Goal: Task Accomplishment & Management: Complete application form

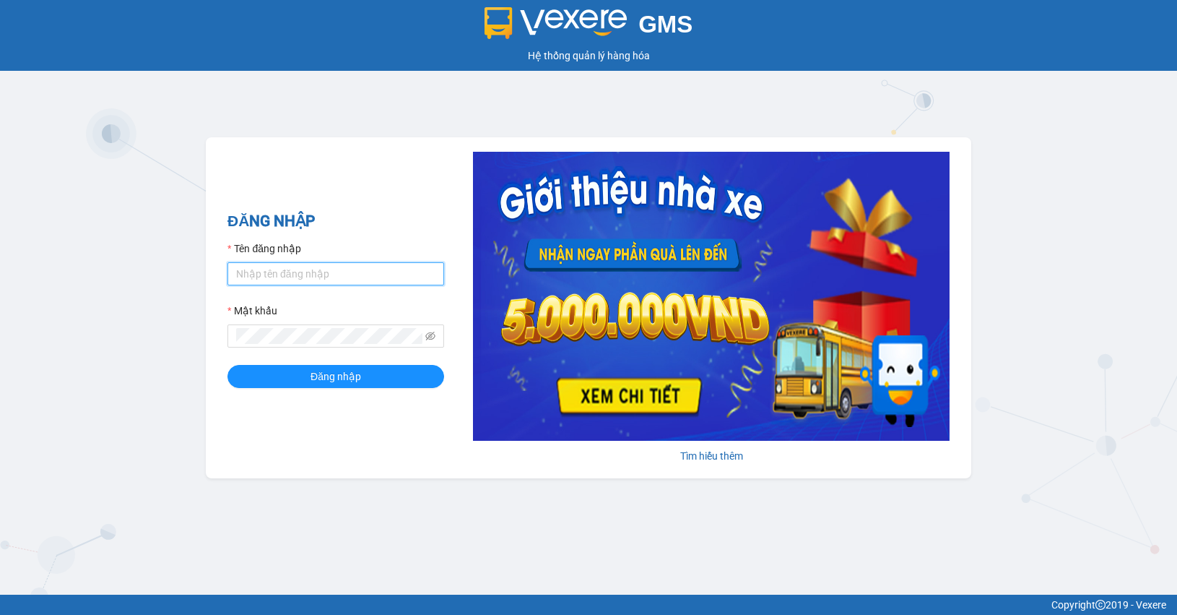
click at [340, 276] on input "Tên đăng nhập" at bounding box center [335, 273] width 217 height 23
type input "huyennt_congnohanglc.saoviet"
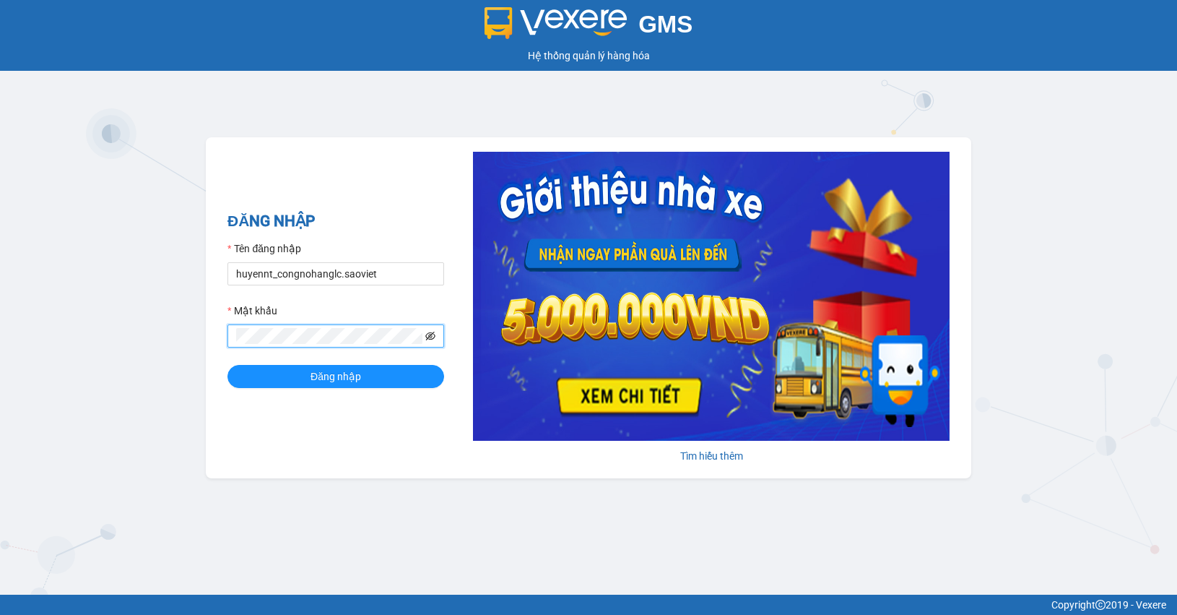
click at [431, 339] on icon "eye-invisible" at bounding box center [430, 336] width 10 height 10
click at [199, 345] on div "GMS Hệ thống quản lý hàng hóa ĐĂNG NHẬP Tên đăng nhập huyennt_congnohanglc.saov…" at bounding box center [588, 297] width 1177 height 594
click at [227, 365] on button "Đăng nhập" at bounding box center [335, 376] width 217 height 23
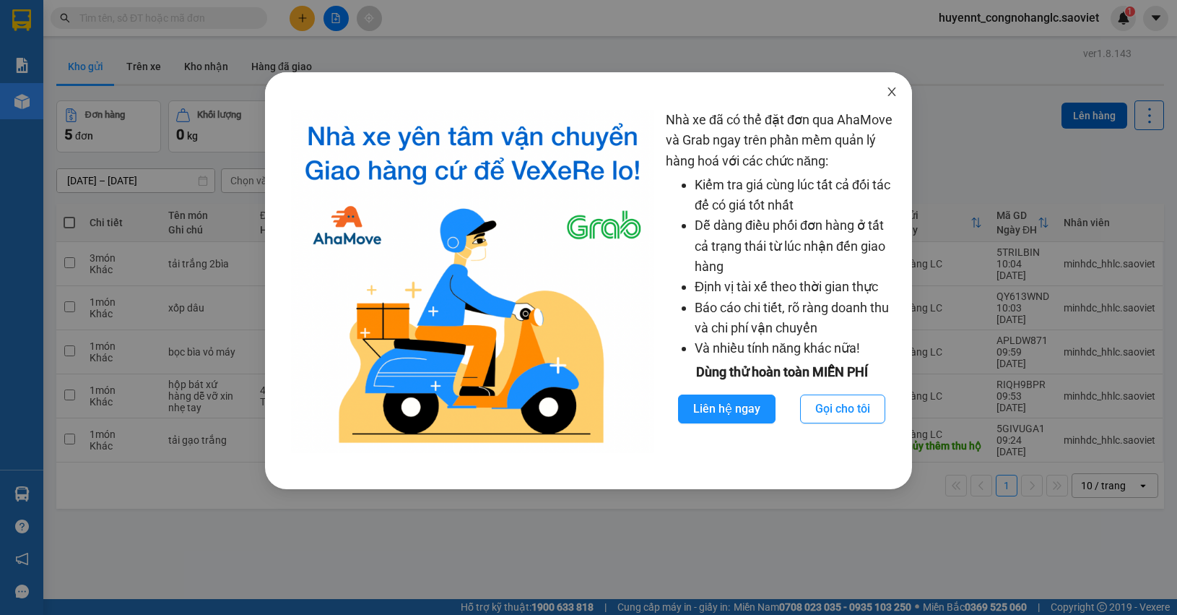
click at [894, 95] on icon "close" at bounding box center [892, 91] width 8 height 9
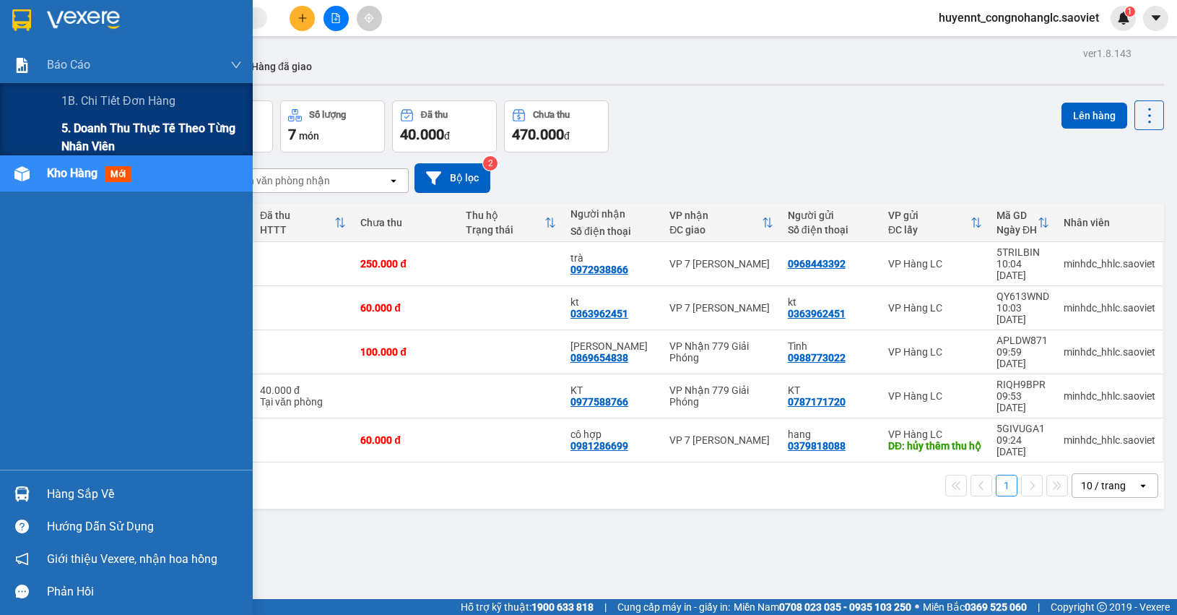
click at [92, 139] on span "5. Doanh thu thực tế theo từng nhân viên" at bounding box center [151, 137] width 181 height 36
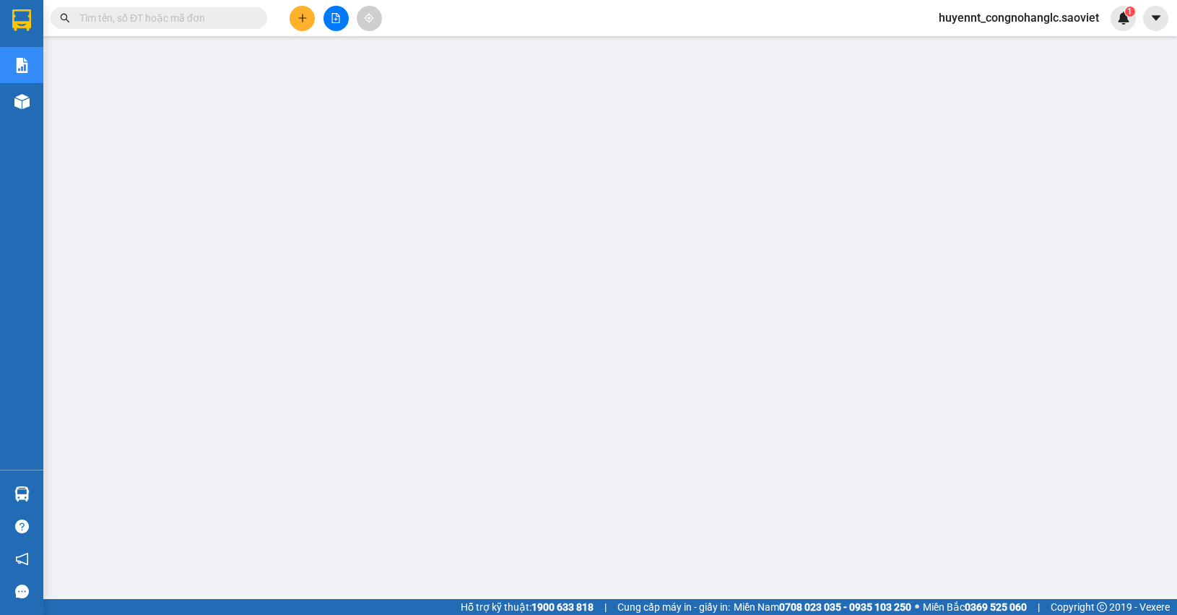
click at [145, 6] on div "Kết quả tìm kiếm ( 0 ) Bộ lọc No Data" at bounding box center [141, 18] width 282 height 25
click at [143, 19] on input "text" at bounding box center [164, 18] width 170 height 16
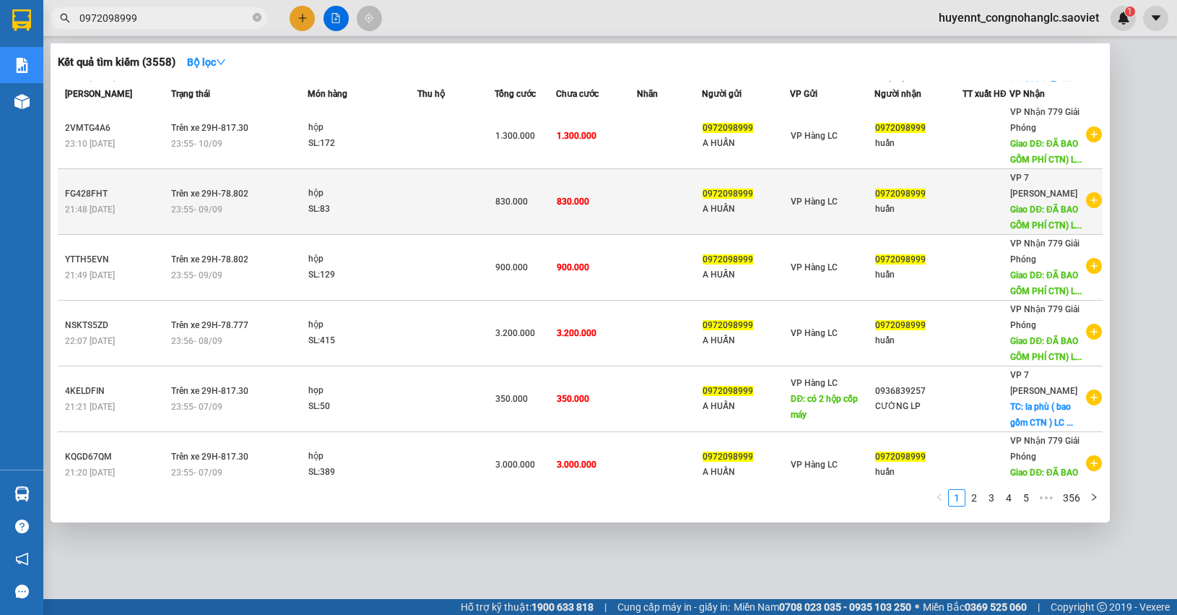
scroll to position [347, 0]
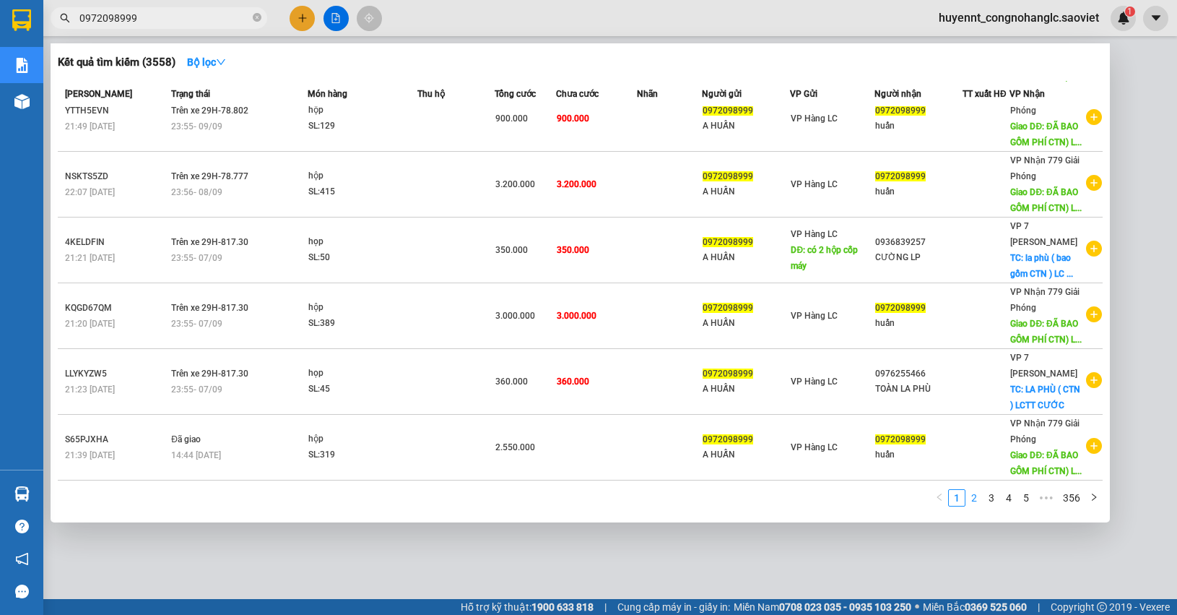
type input "0972098999"
click at [972, 491] on link "2" at bounding box center [974, 498] width 16 height 16
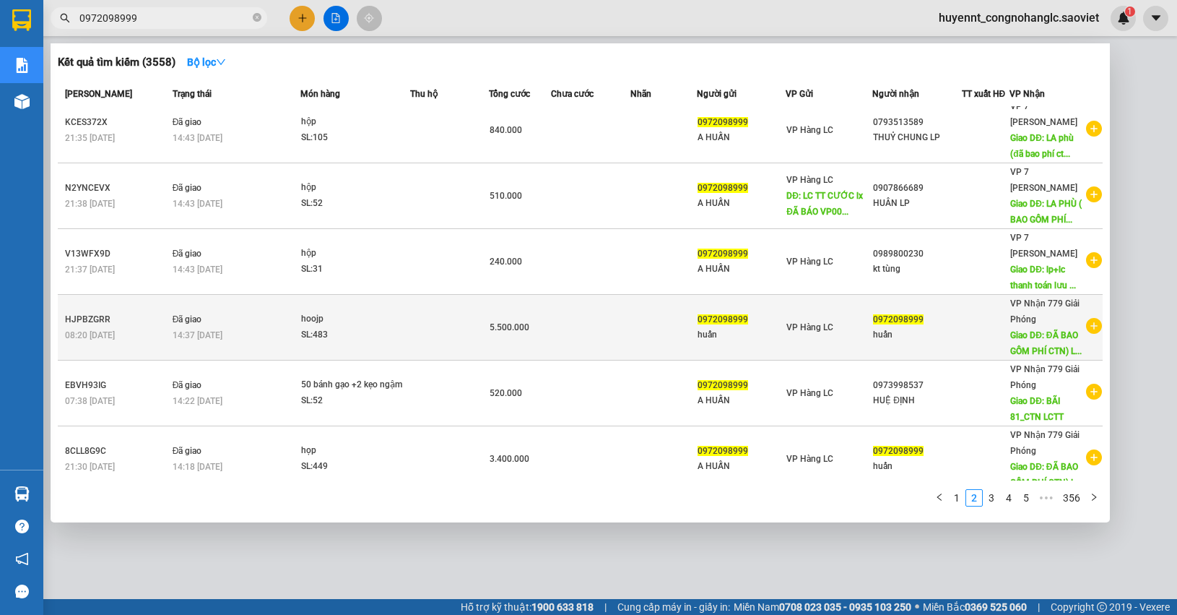
scroll to position [0, 0]
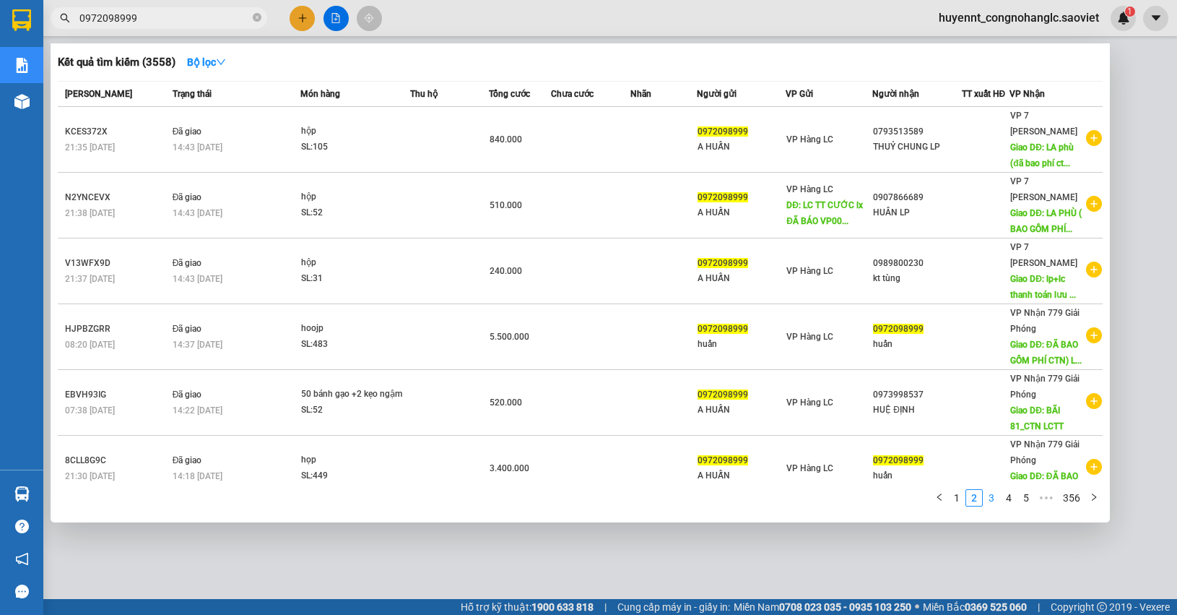
click at [994, 496] on link "3" at bounding box center [992, 498] width 16 height 16
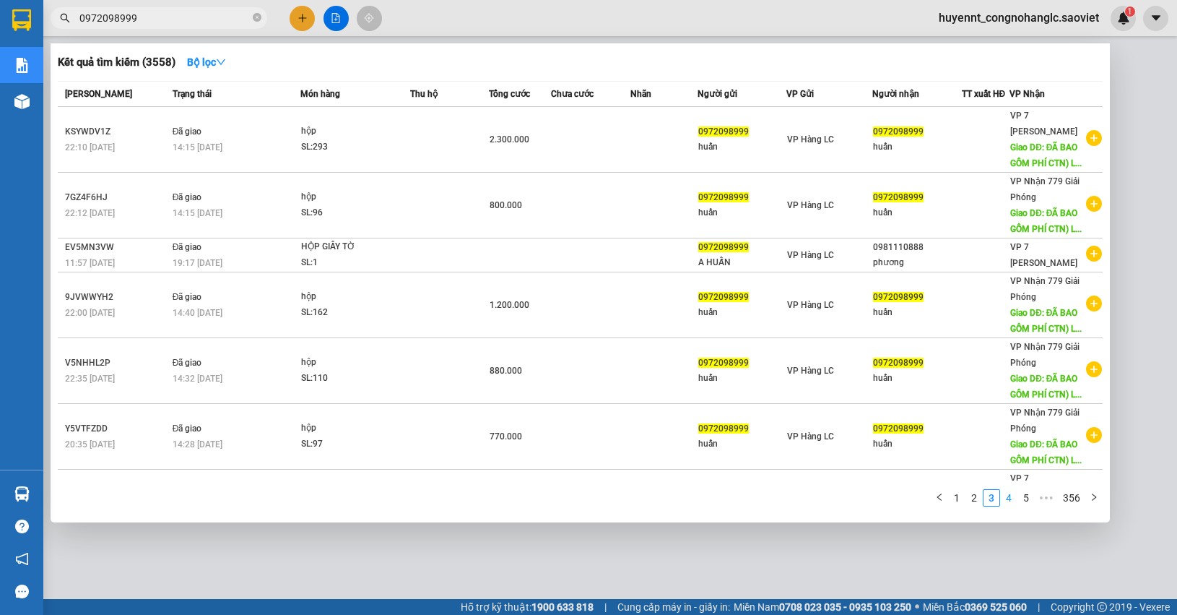
click at [1011, 497] on link "4" at bounding box center [1009, 498] width 16 height 16
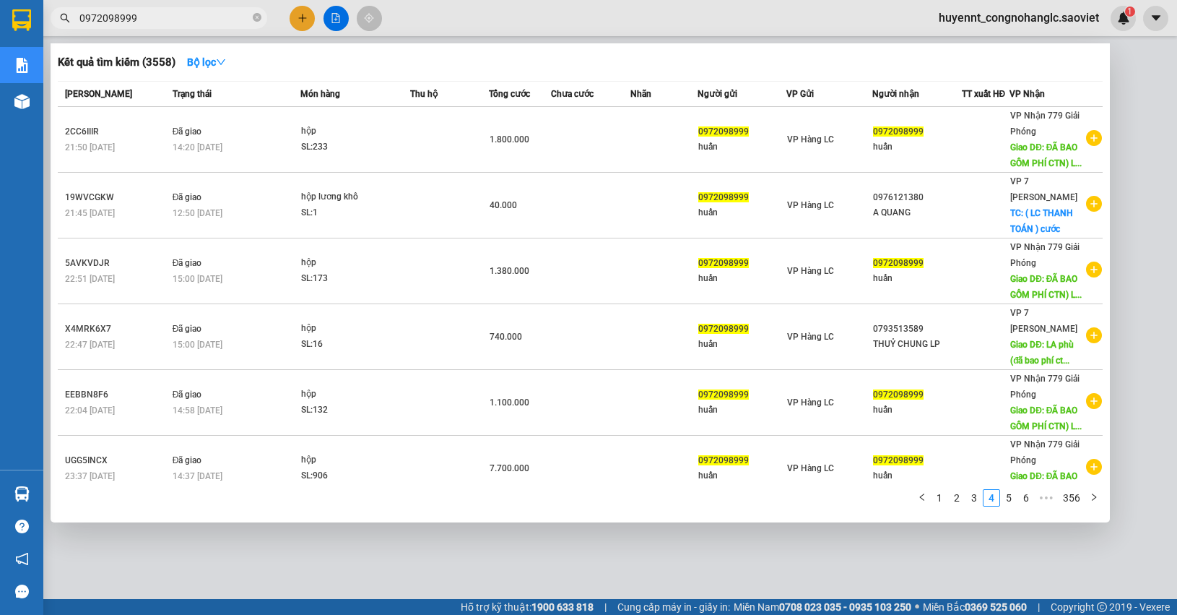
click at [1134, 211] on div at bounding box center [588, 307] width 1177 height 615
drag, startPoint x: 148, startPoint y: 17, endPoint x: 0, endPoint y: 12, distance: 148.1
click at [0, 13] on section "Kết quả tìm kiếm ( 3558 ) Bộ lọc Mã ĐH Trạng thái Món hàng Thu hộ Tổng cước Chư…" at bounding box center [588, 307] width 1177 height 615
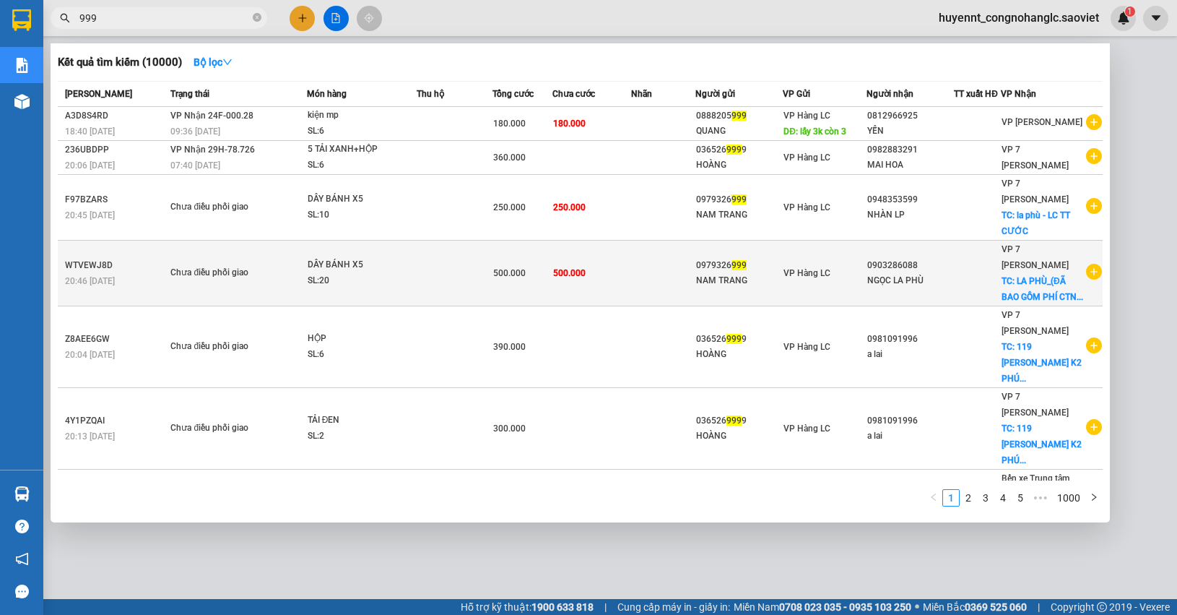
type input "999"
click at [800, 287] on td "VP Hàng LC" at bounding box center [825, 273] width 84 height 66
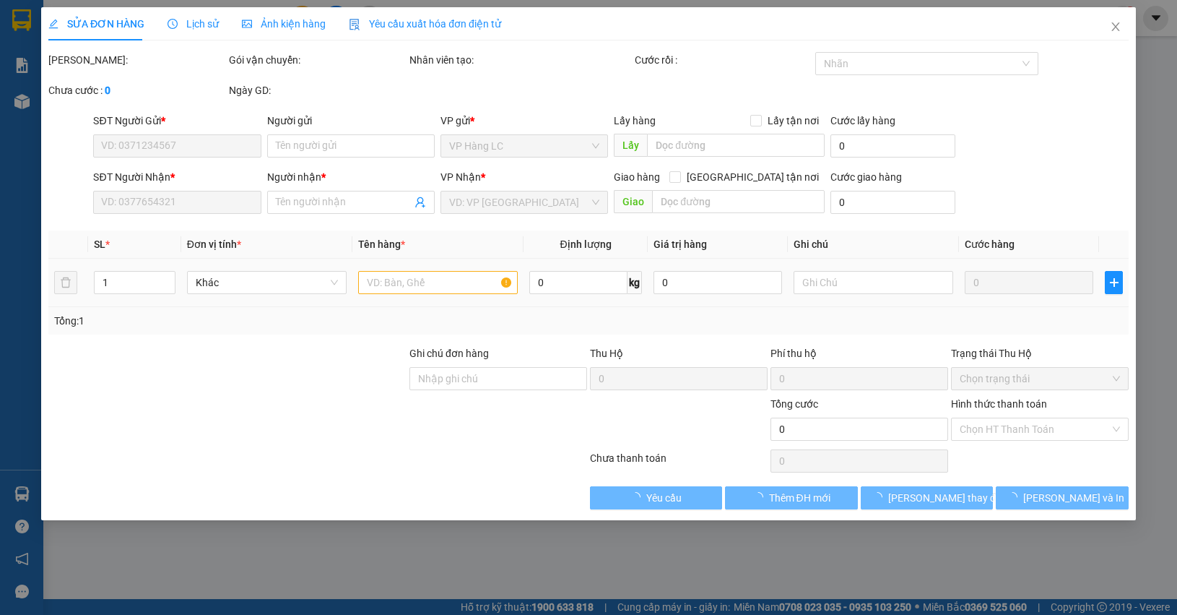
type input "0979326999"
type input "NAM TRANG"
type input "0903286088"
type input "NGỌC LA PHÙ"
checkbox input "true"
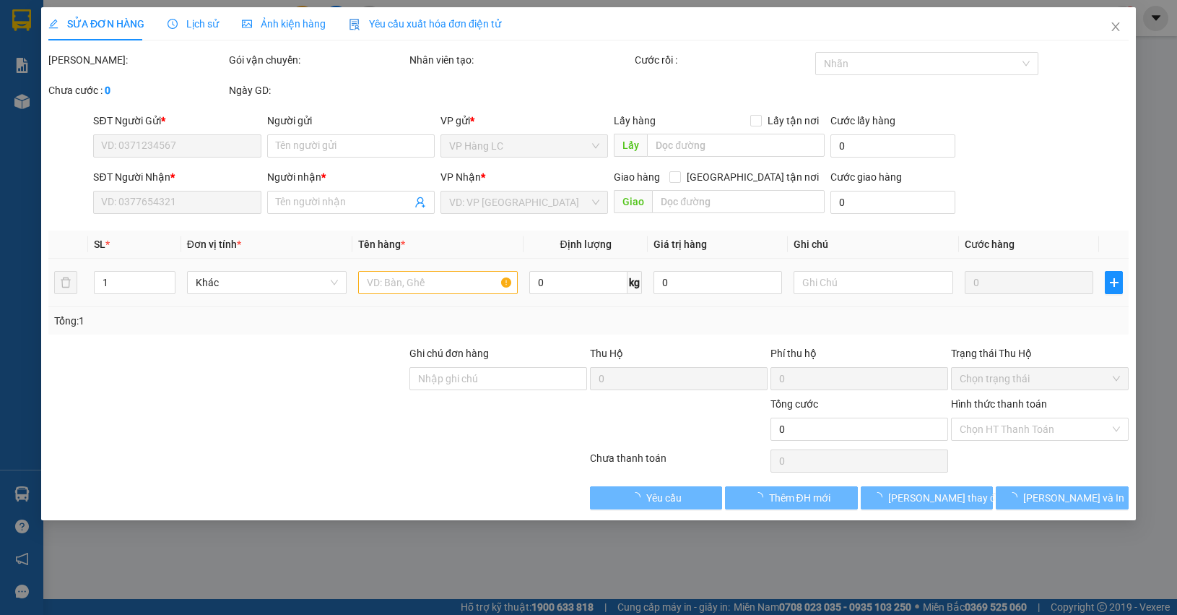
type input "LA PHÙ_(ĐÃ BAO GỒM PHÍ CTN) LC TT CƯỚC"
type input "500.000"
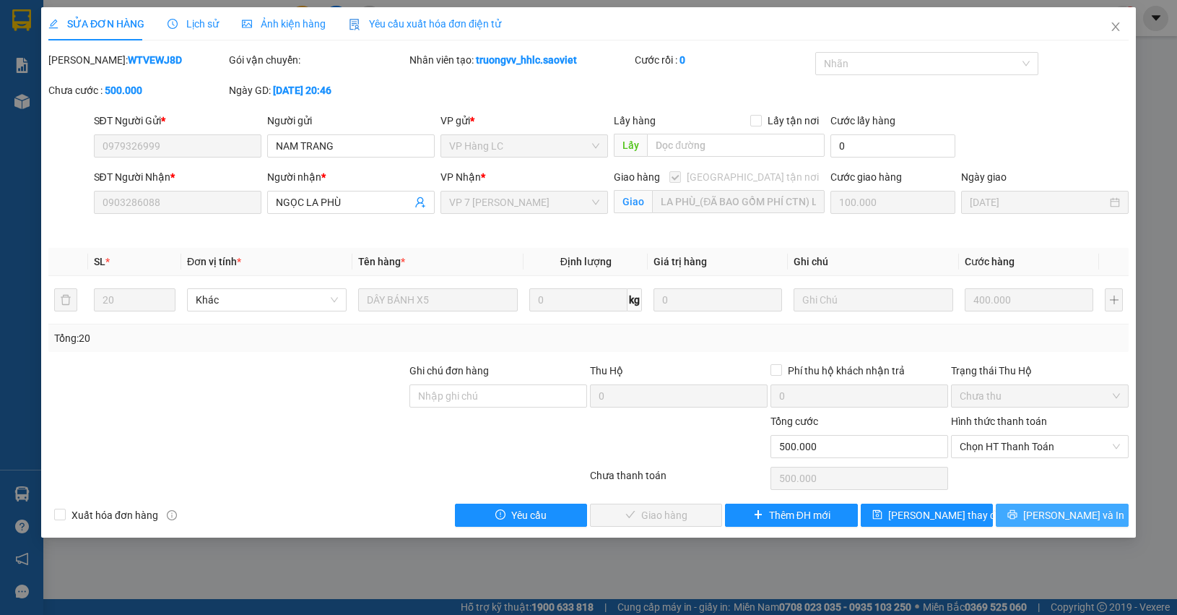
click at [1054, 516] on span "[PERSON_NAME] và In" at bounding box center [1073, 515] width 101 height 16
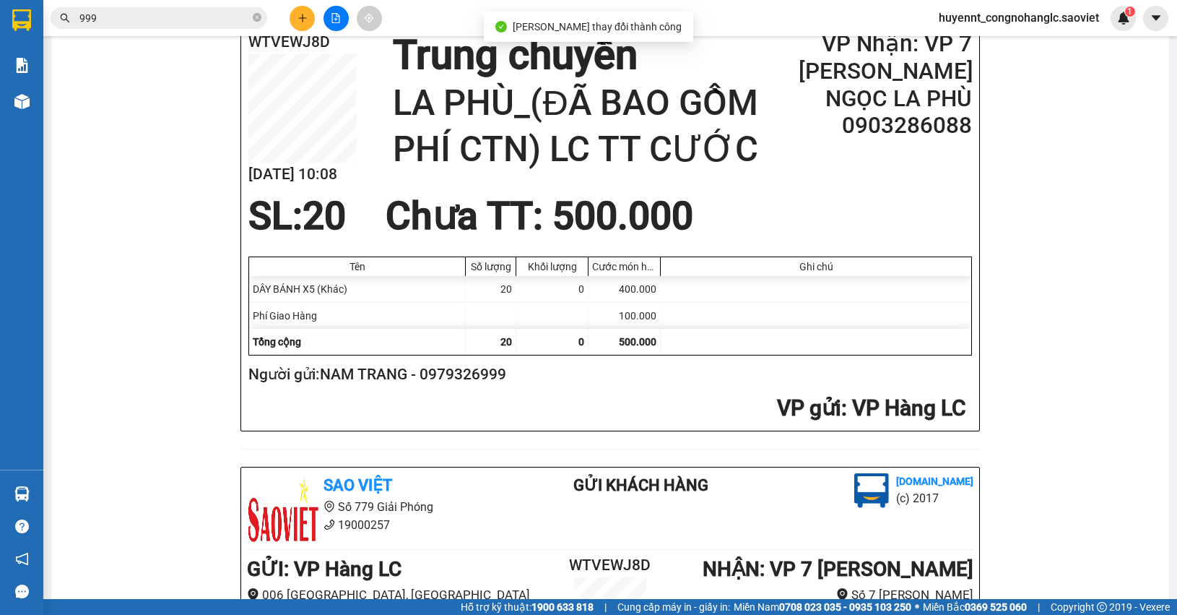
scroll to position [181, 0]
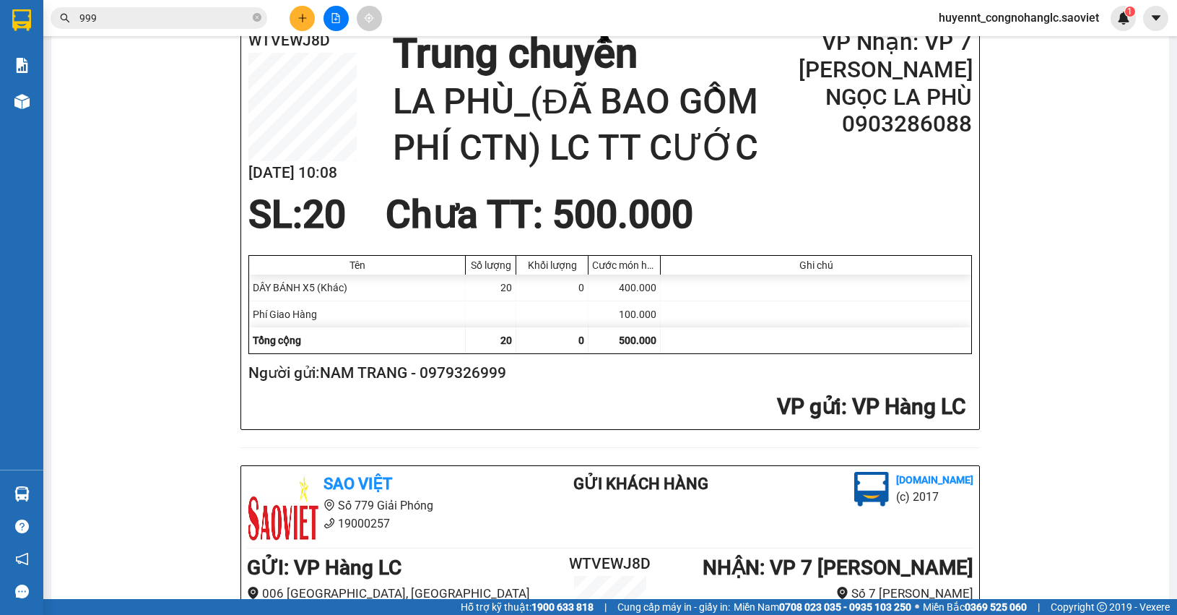
click at [473, 378] on h2 "Người gửi: NAM TRANG - 0979326999" at bounding box center [607, 373] width 718 height 24
click at [485, 383] on h2 "Người gửi: NAM TRANG - 0979326999" at bounding box center [607, 373] width 718 height 24
click at [485, 381] on h2 "Người gửi: NAM TRANG - 0979326999" at bounding box center [607, 373] width 718 height 24
copy h2 "0979326999"
drag, startPoint x: 105, startPoint y: 13, endPoint x: 0, endPoint y: 9, distance: 104.8
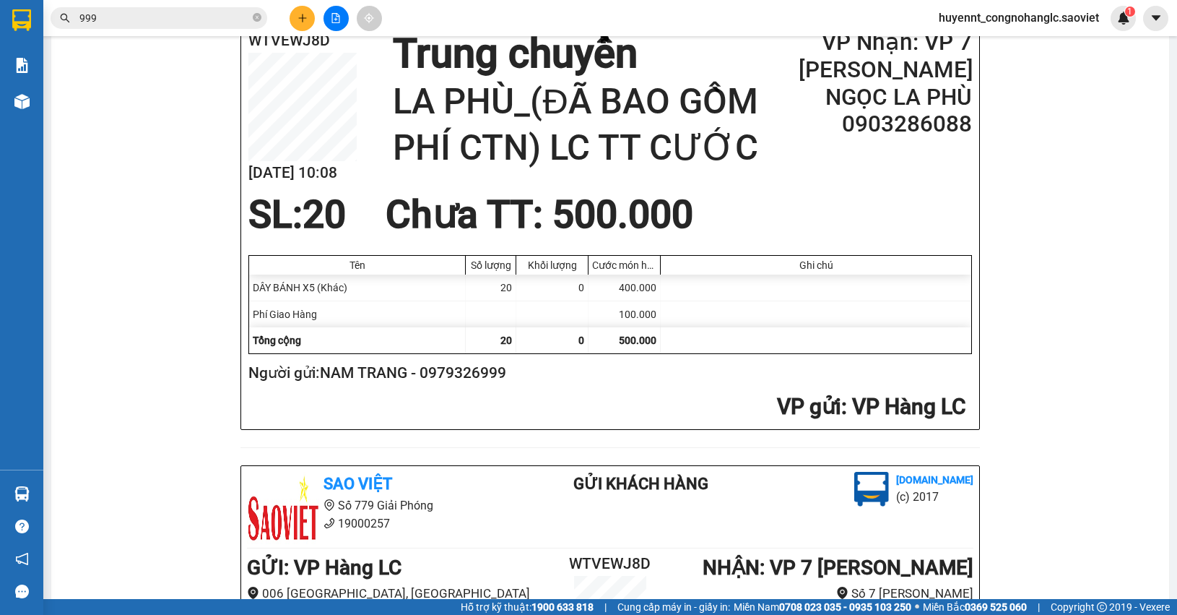
click at [0, 9] on section "Kết quả tìm kiếm ( 10000 ) Bộ lọc Mã ĐH Trạng thái Món hàng Thu hộ Tổng cước Ch…" at bounding box center [588, 307] width 1177 height 615
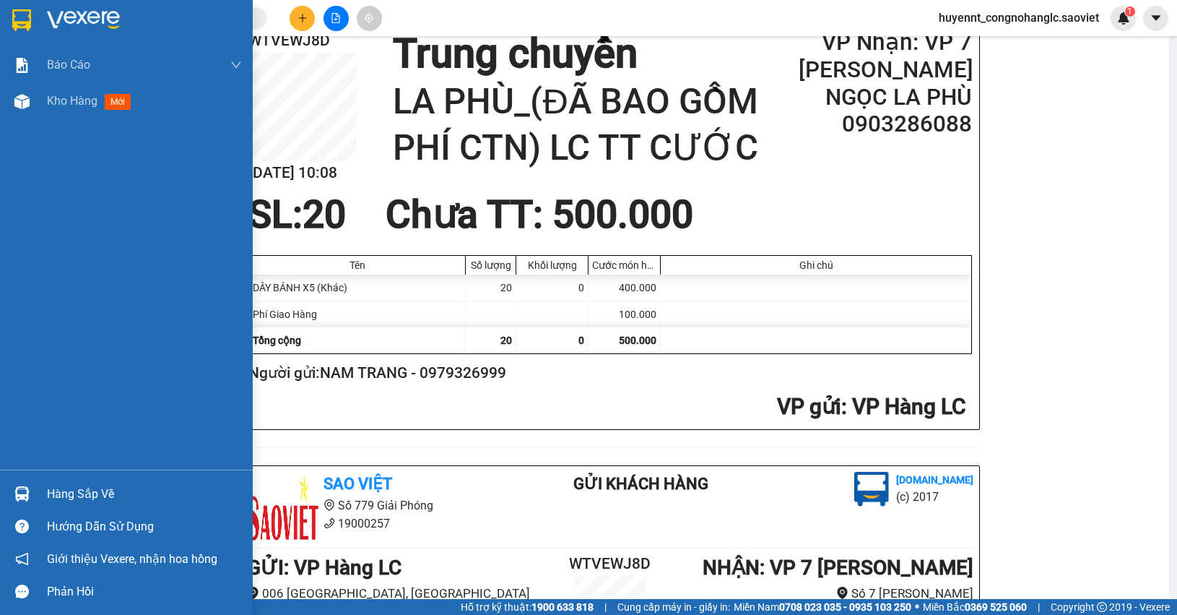
paste input "0979326999"
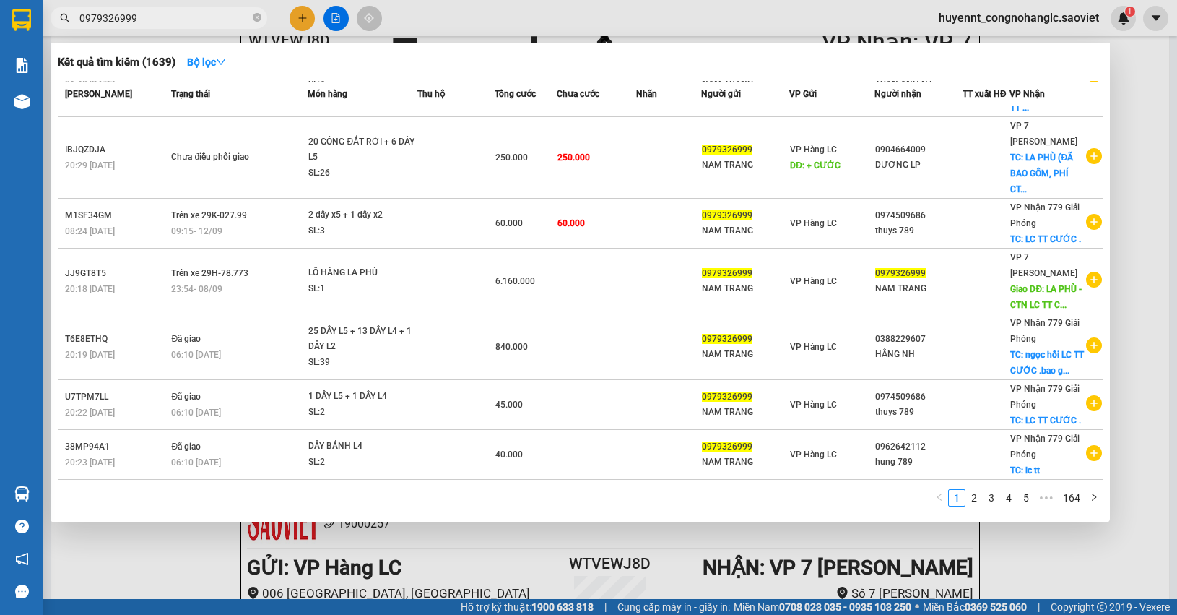
scroll to position [271, 0]
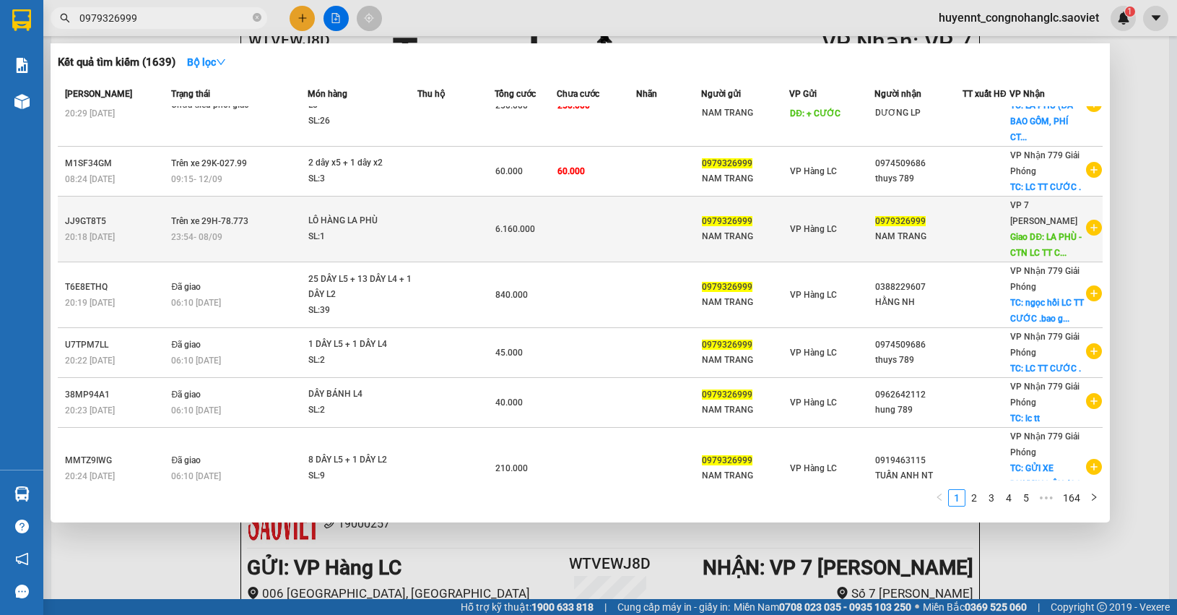
type input "0979326999"
click at [738, 229] on div "NAM TRANG" at bounding box center [745, 236] width 87 height 15
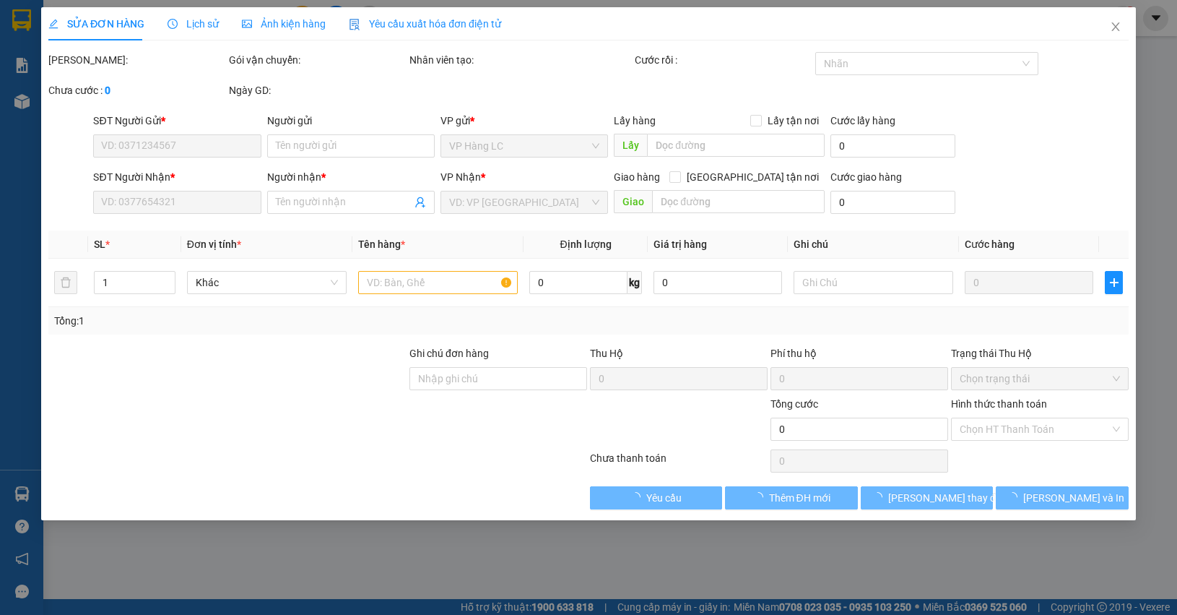
type input "0979326999"
type input "NAM TRANG"
type input "0979326999"
type input "NAM TRANG"
type input "LA PHÙ - CTN LC TT CƯỚC"
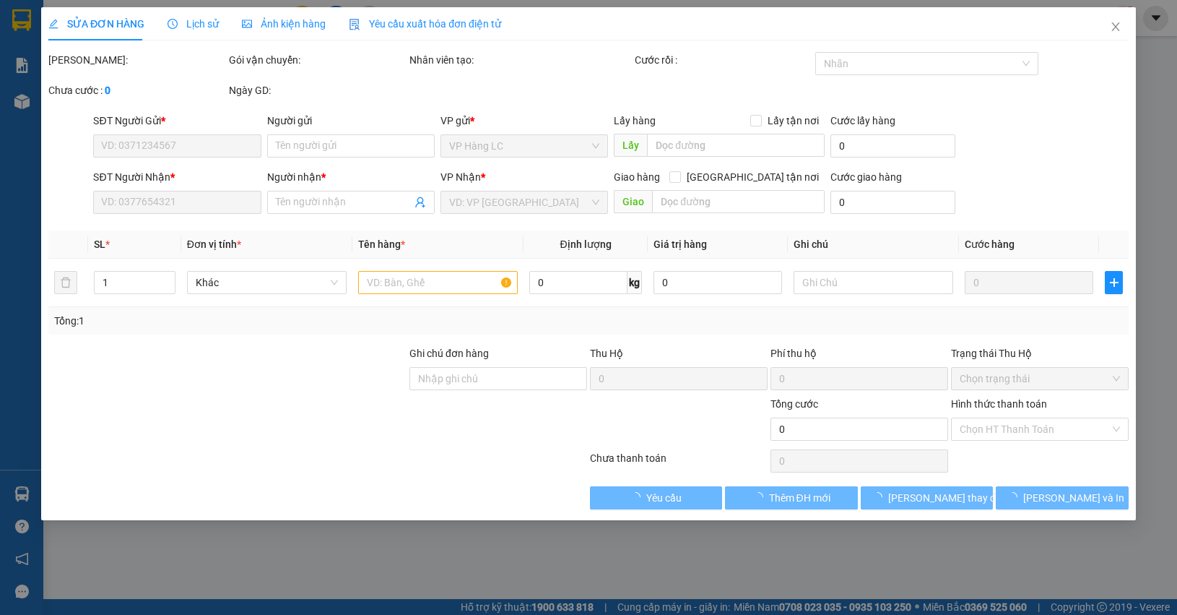
type input "1.000.000"
type input "TRỪ 200K TIỀN VỎ BÁNH ƯỚT"
type input "6.160.000"
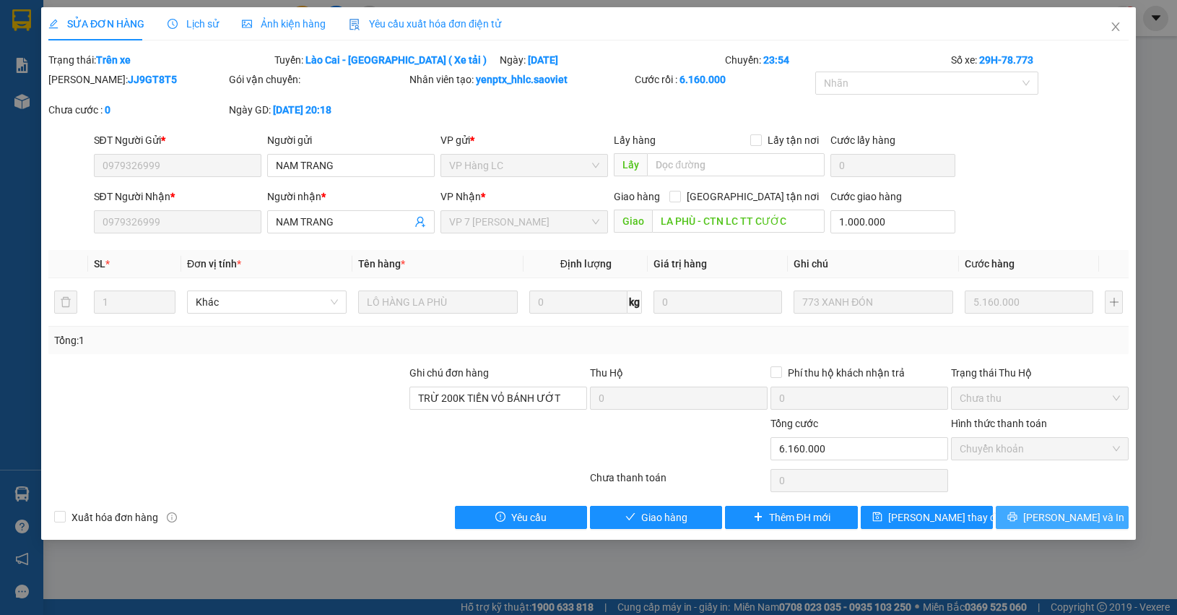
click at [1058, 522] on span "[PERSON_NAME] và In" at bounding box center [1073, 517] width 101 height 16
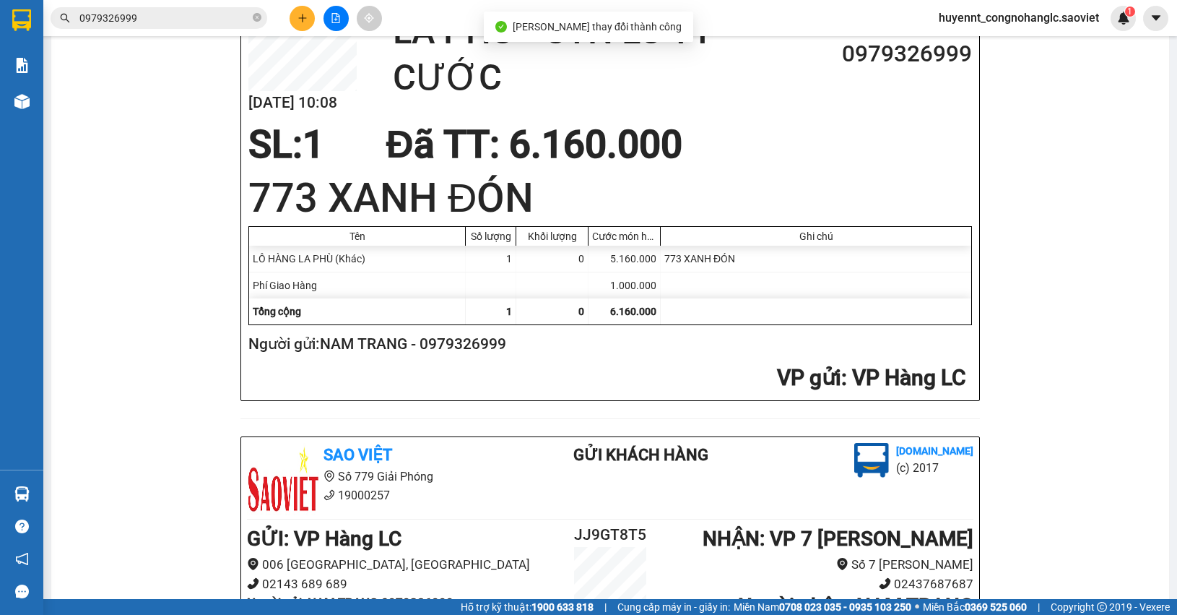
scroll to position [271, 0]
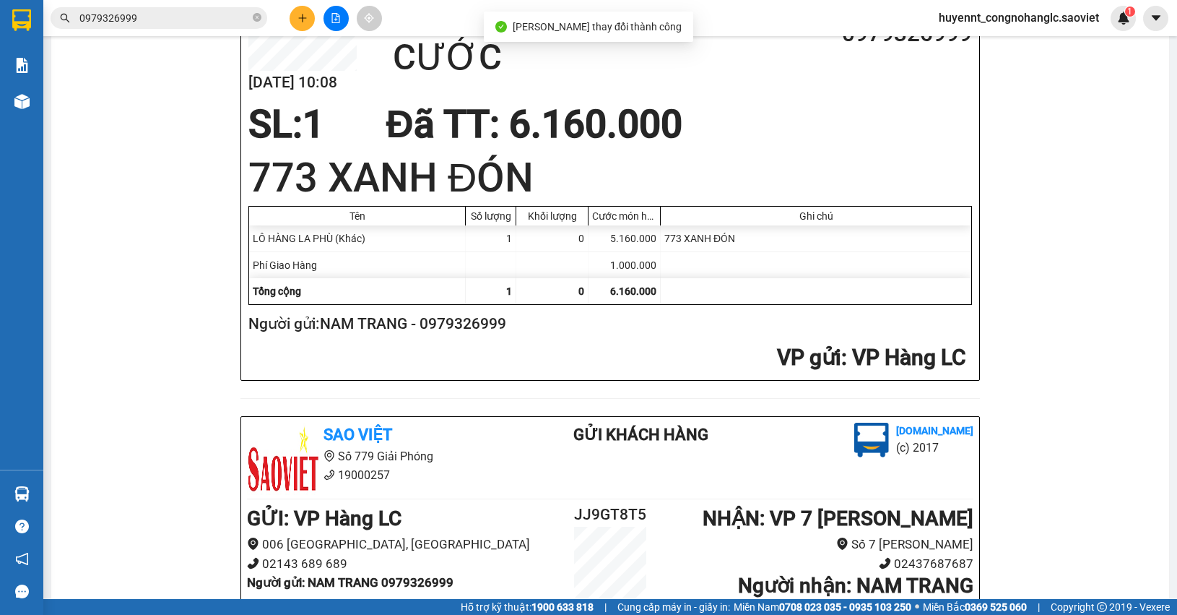
click at [459, 325] on h2 "Người gửi: NAM TRANG - 0979326999" at bounding box center [607, 324] width 718 height 24
copy h2 "0979326999"
drag, startPoint x: 144, startPoint y: 19, endPoint x: 38, endPoint y: 22, distance: 106.2
click at [38, 22] on section "Kết quả tìm kiếm ( 1639 ) Bộ lọc Mã ĐH Trạng thái Món hàng Thu hộ Tổng cước Chư…" at bounding box center [588, 307] width 1177 height 615
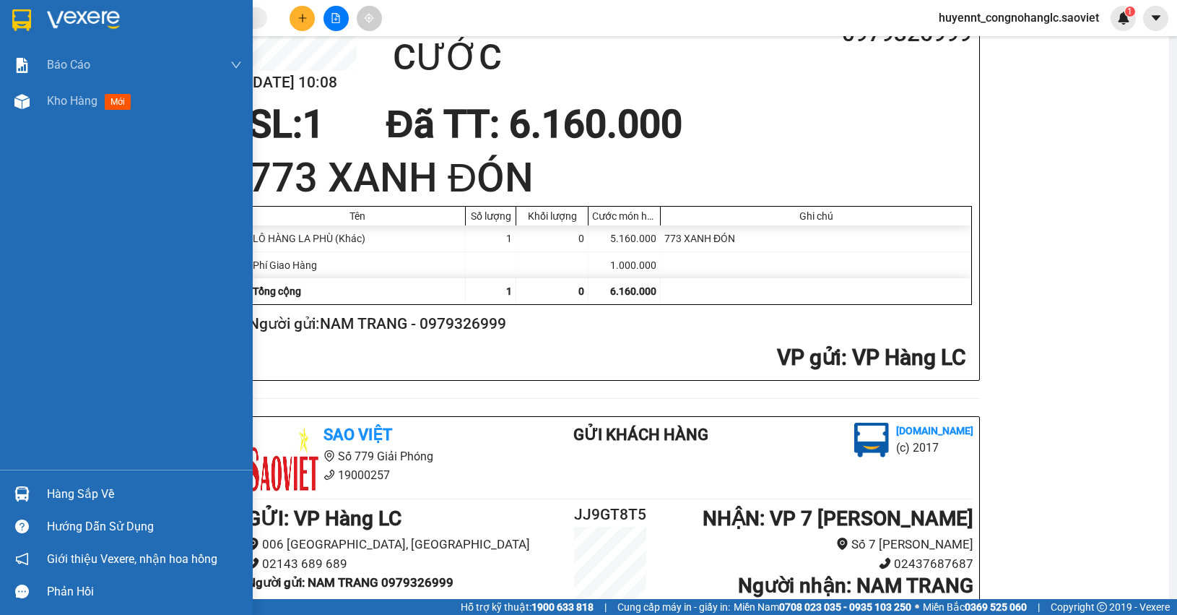
paste input "0979326999"
type input "0979326999"
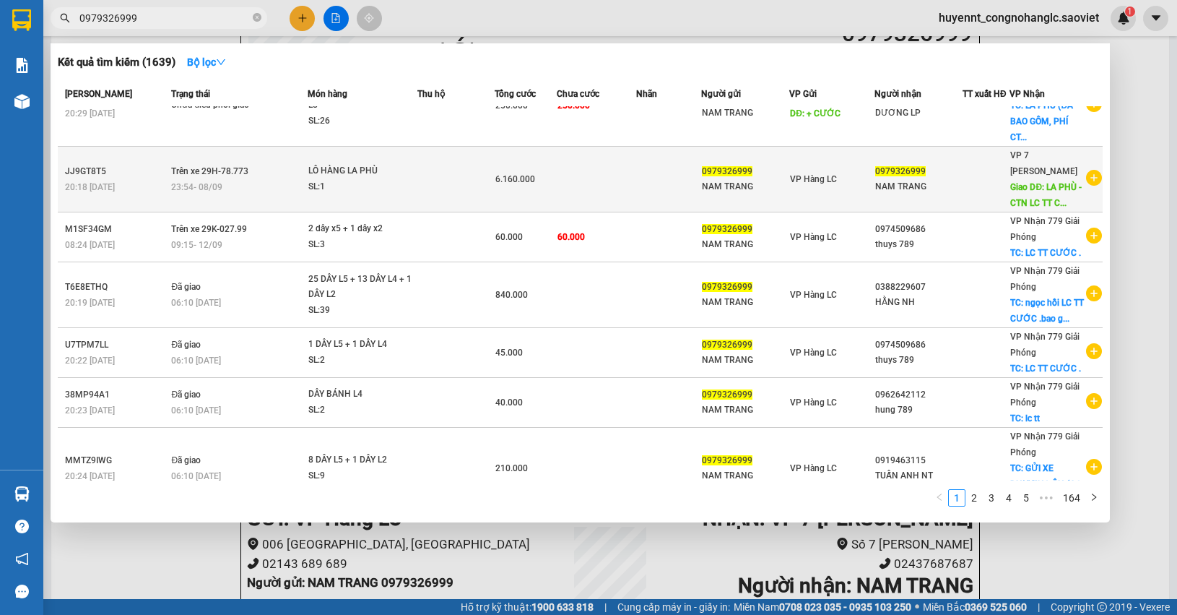
scroll to position [272, 0]
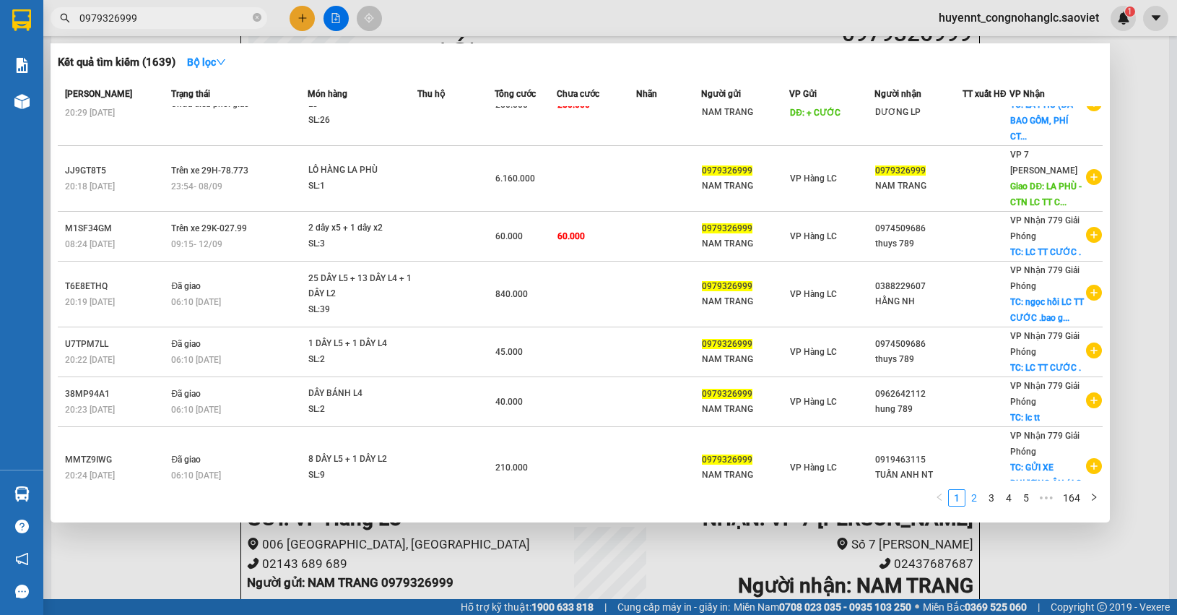
click at [977, 498] on link "2" at bounding box center [974, 498] width 16 height 16
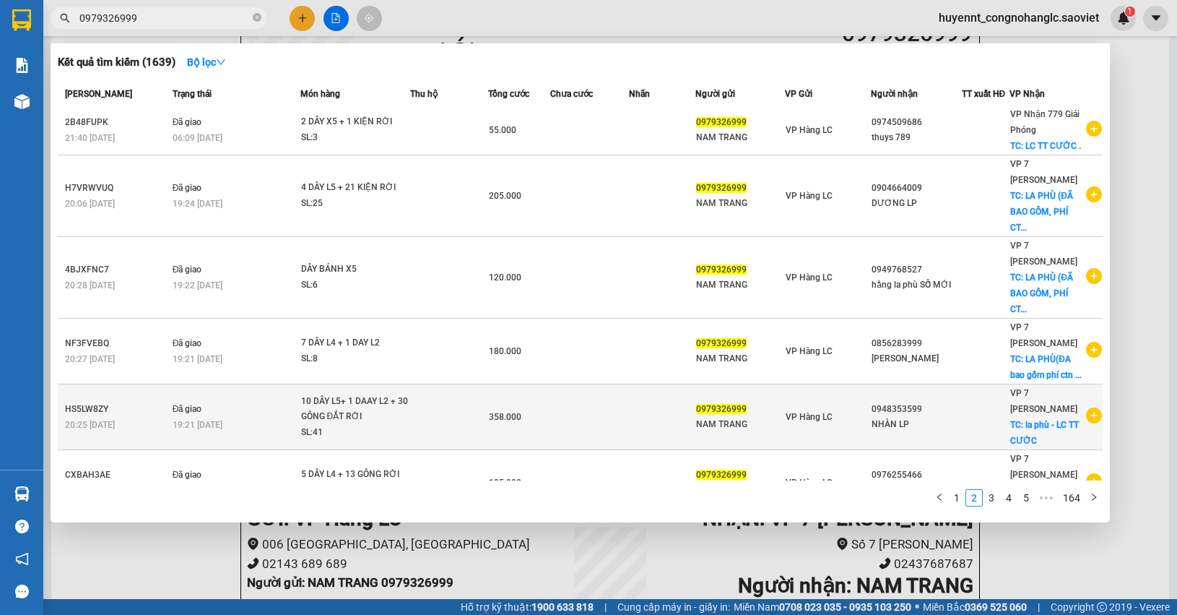
scroll to position [0, 0]
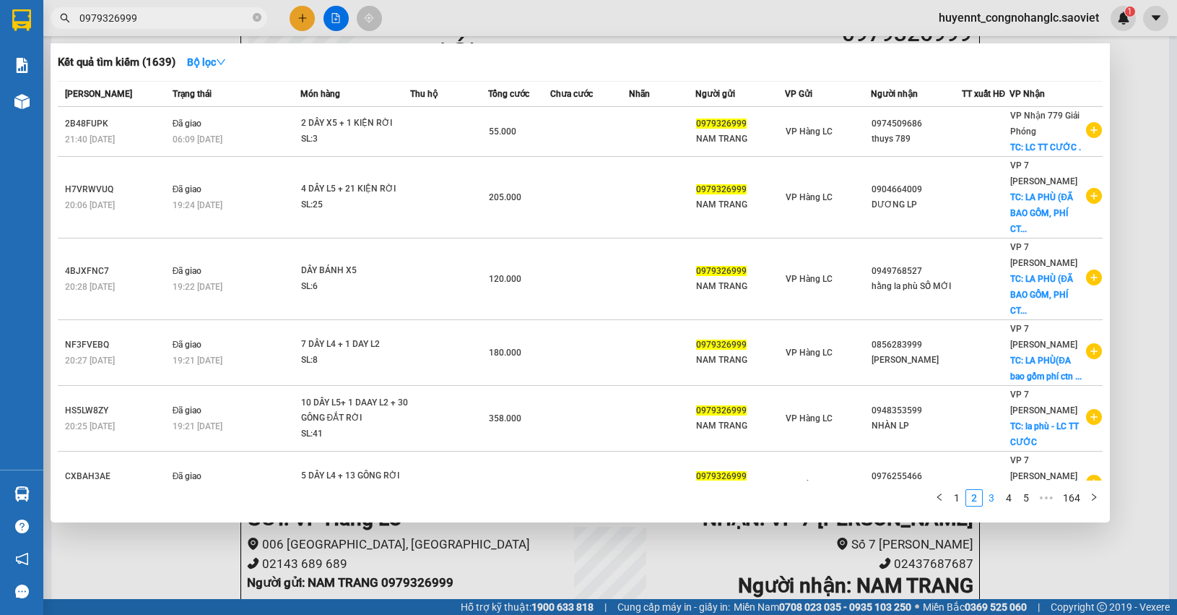
click at [994, 497] on link "3" at bounding box center [992, 498] width 16 height 16
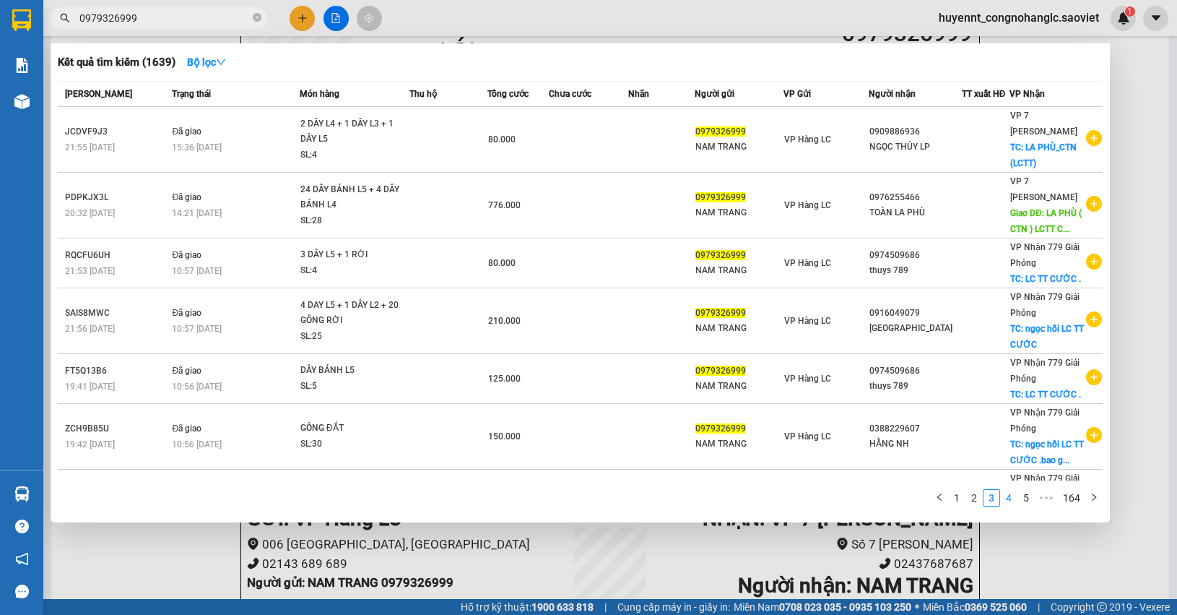
click at [1012, 499] on link "4" at bounding box center [1009, 498] width 16 height 16
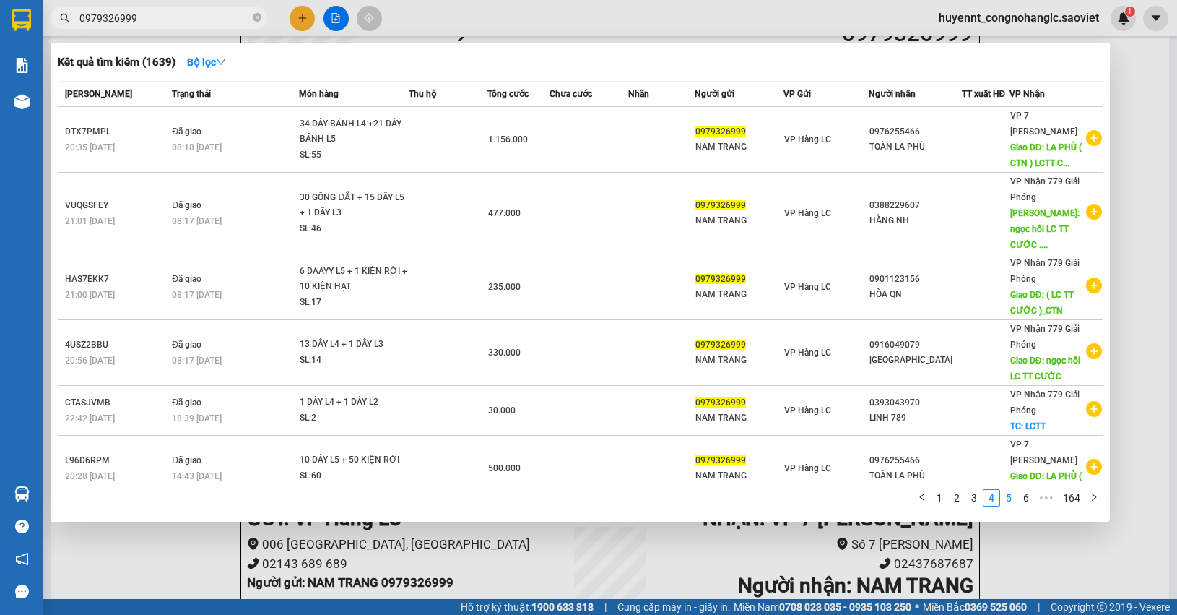
click at [1001, 495] on link "5" at bounding box center [1009, 498] width 16 height 16
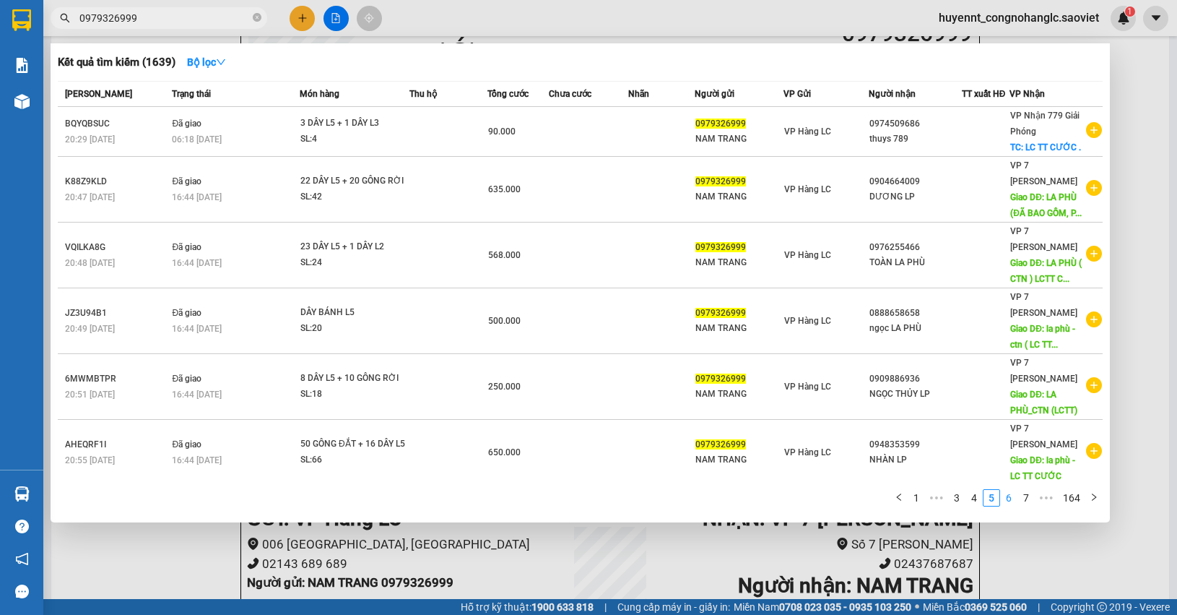
click at [1012, 495] on link "6" at bounding box center [1009, 498] width 16 height 16
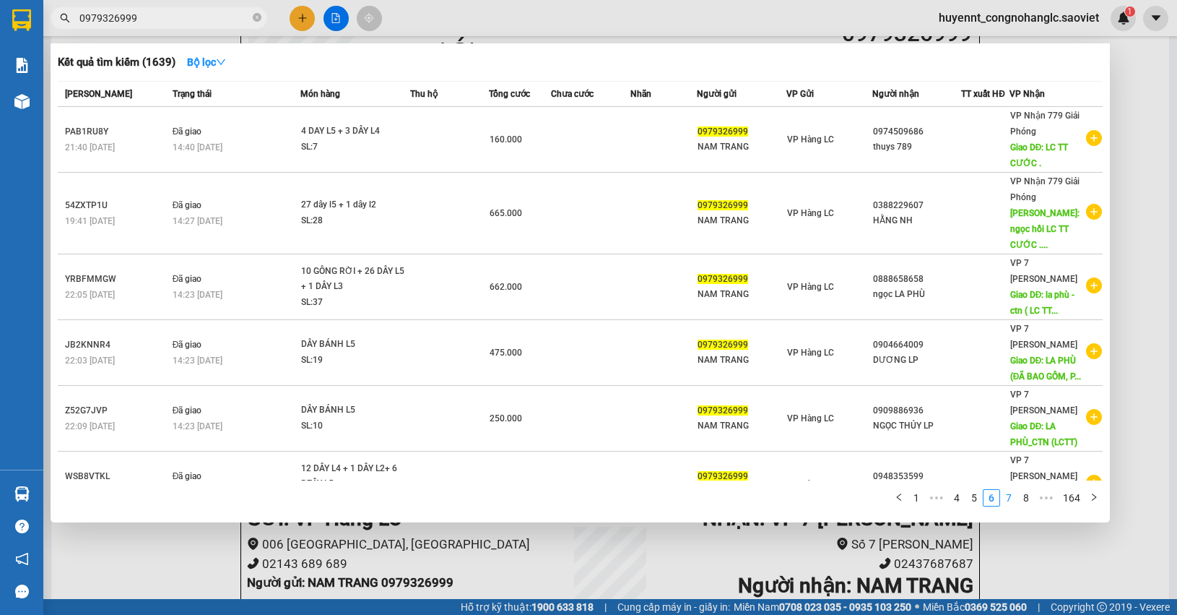
click at [1007, 498] on link "7" at bounding box center [1009, 498] width 16 height 16
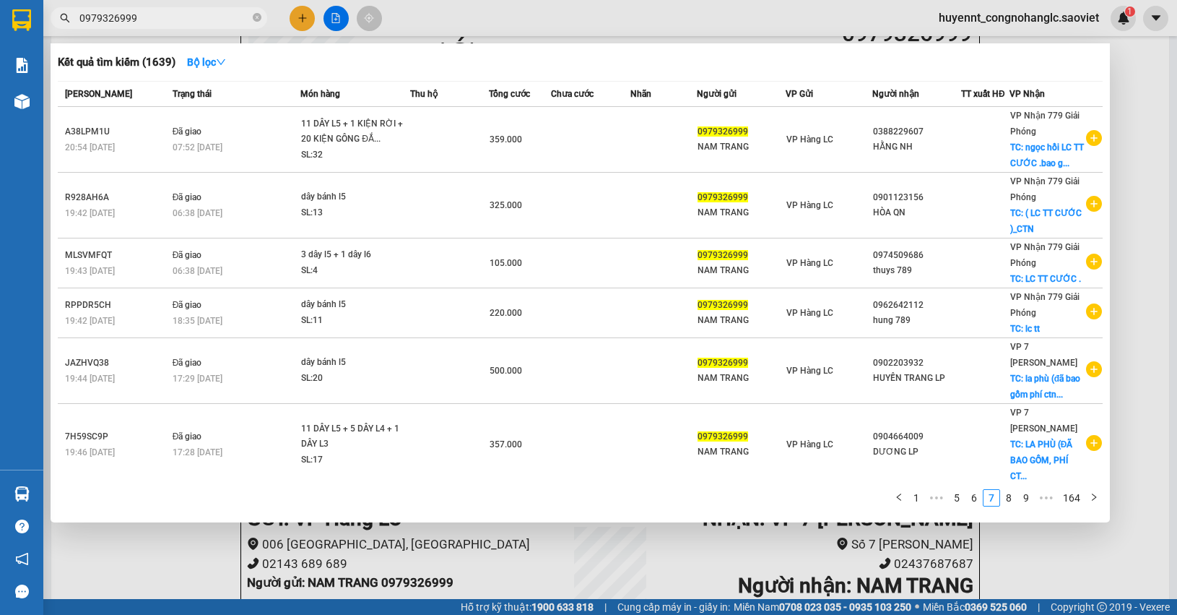
scroll to position [272, 0]
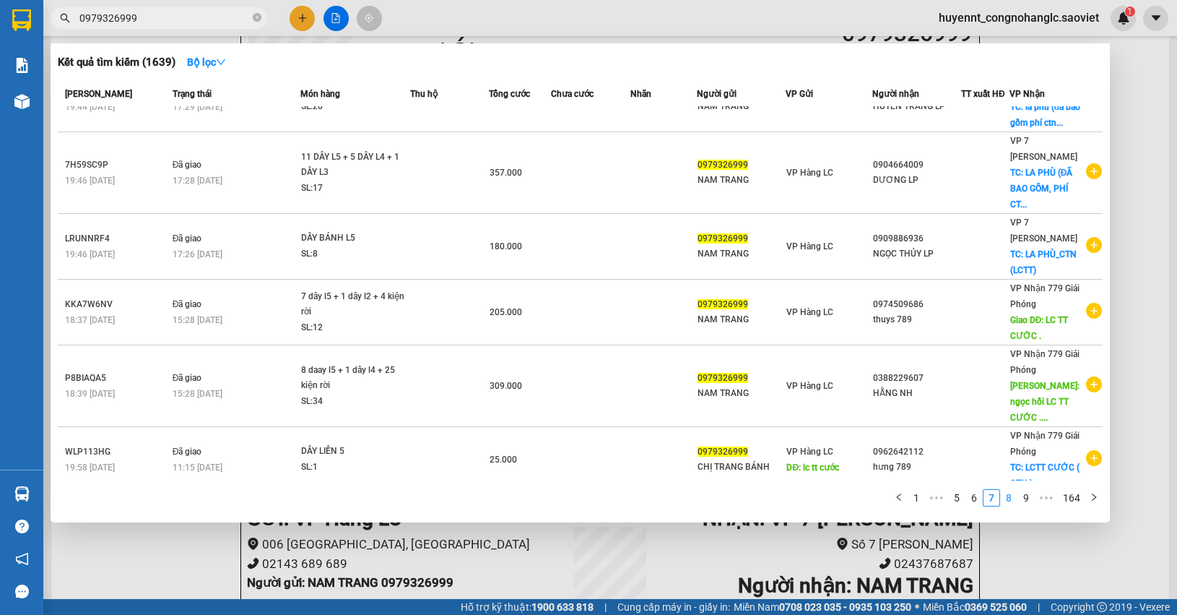
click at [1015, 502] on link "8" at bounding box center [1009, 498] width 16 height 16
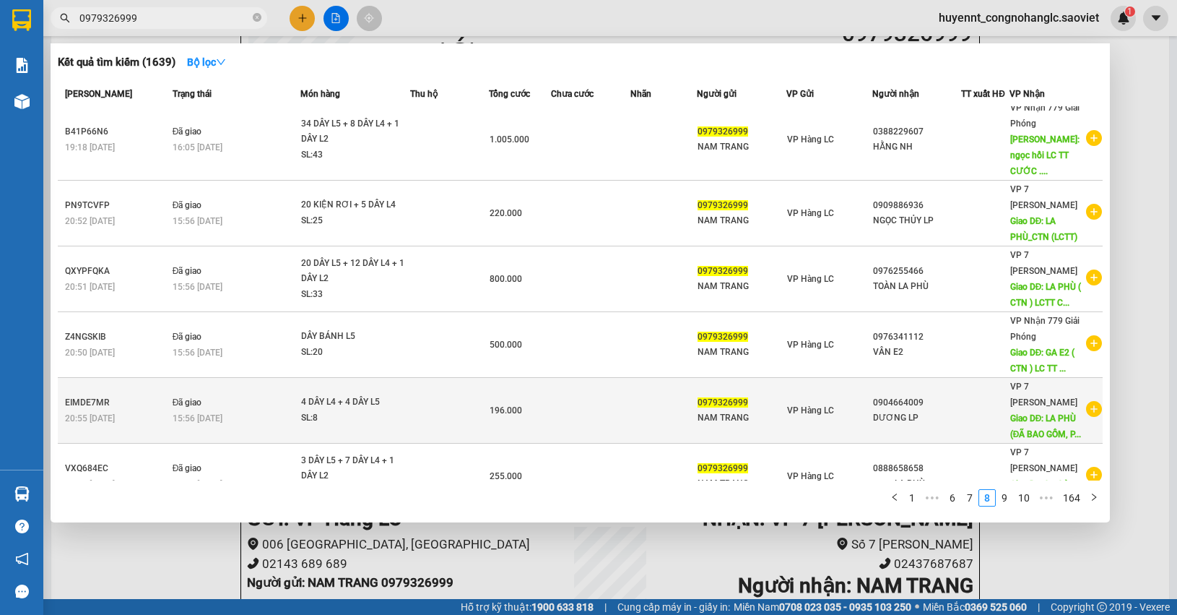
scroll to position [0, 0]
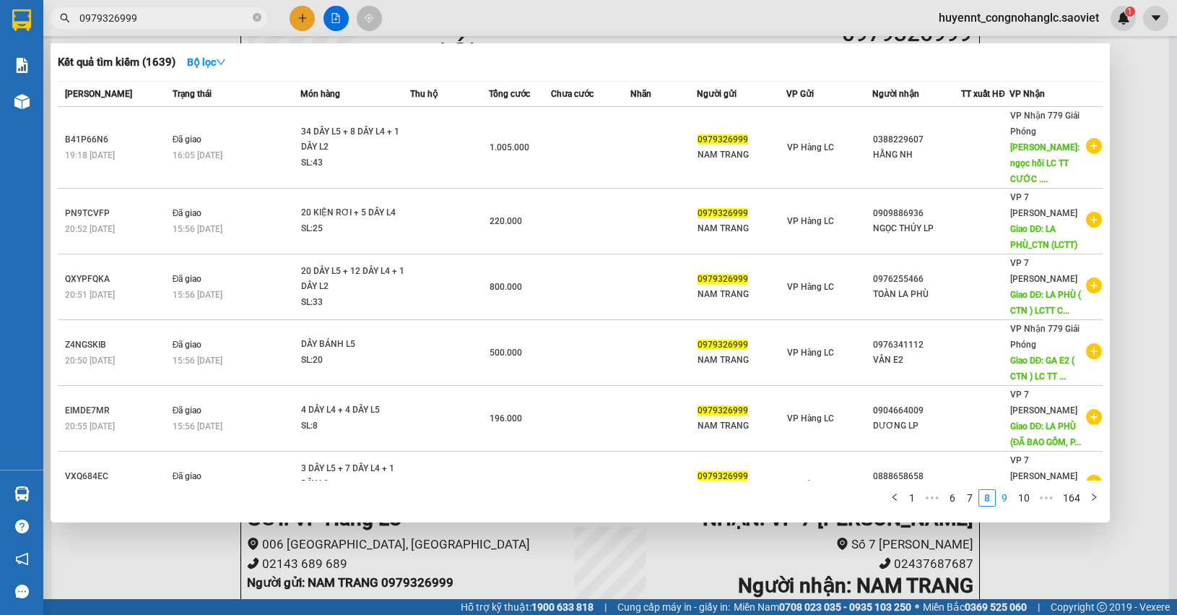
click at [1002, 500] on link "9" at bounding box center [1005, 498] width 16 height 16
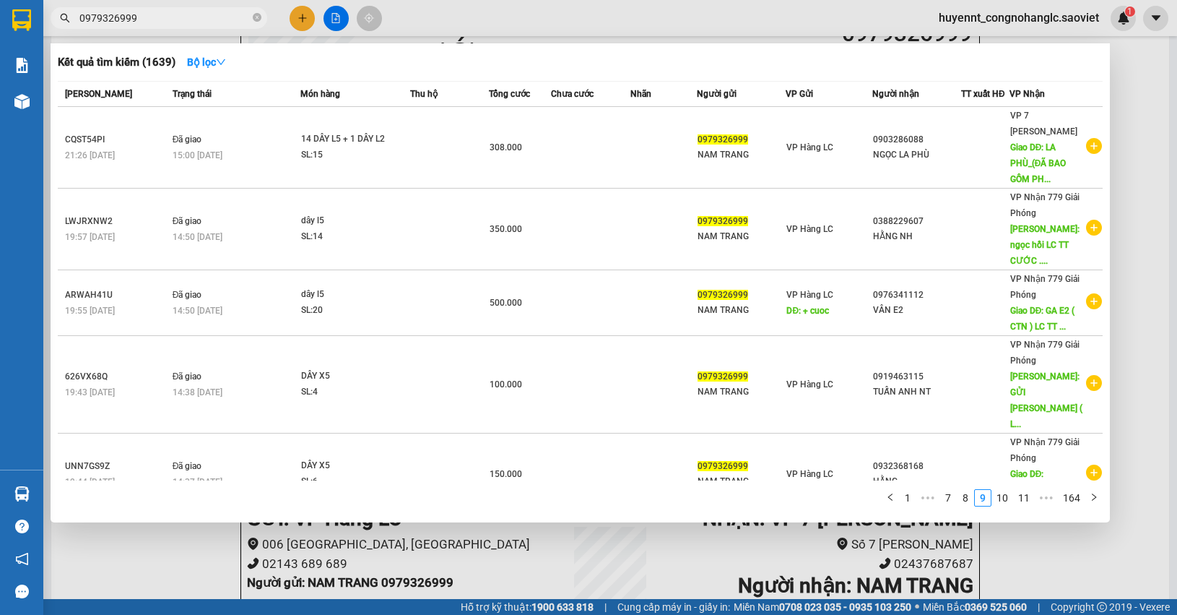
click at [1164, 219] on div at bounding box center [588, 307] width 1177 height 615
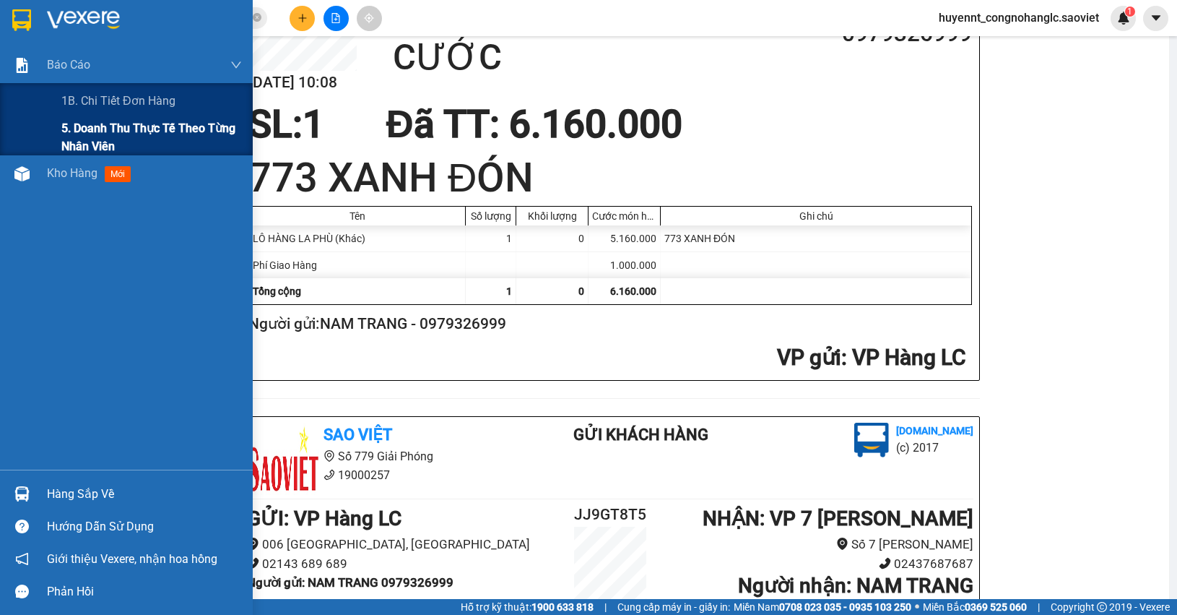
click at [64, 131] on span "5. Doanh thu thực tế theo từng nhân viên" at bounding box center [151, 137] width 181 height 36
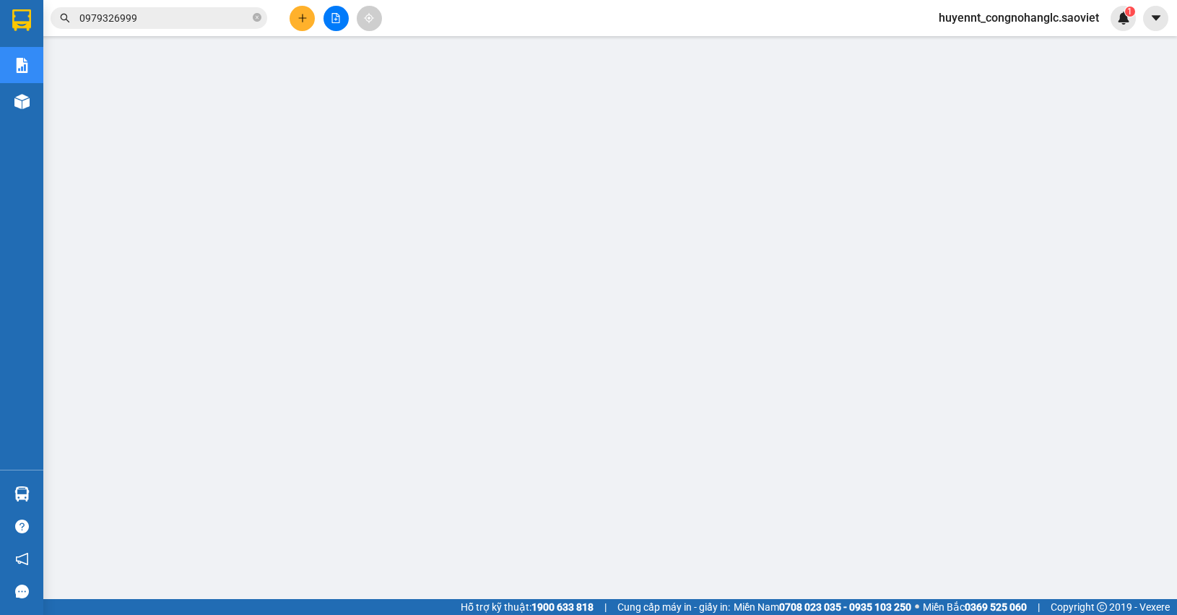
scroll to position [102, 0]
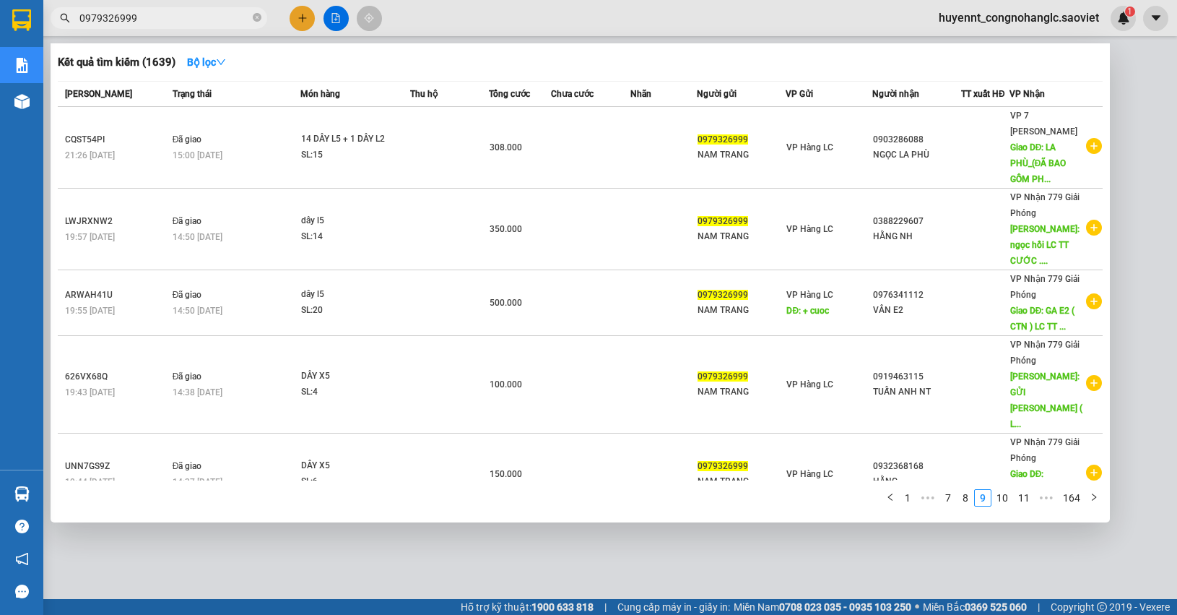
click at [153, 17] on input "0979326999" at bounding box center [164, 18] width 170 height 16
drag, startPoint x: 148, startPoint y: 18, endPoint x: 41, endPoint y: 12, distance: 107.1
click at [48, 13] on div "0979326999" at bounding box center [141, 18] width 282 height 22
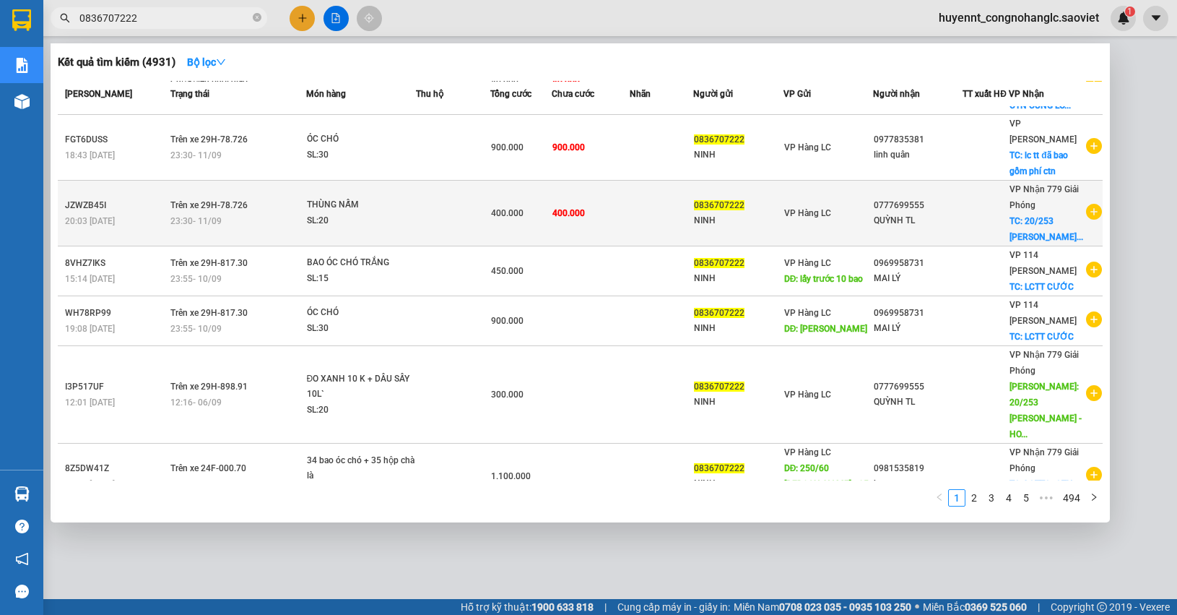
scroll to position [181, 0]
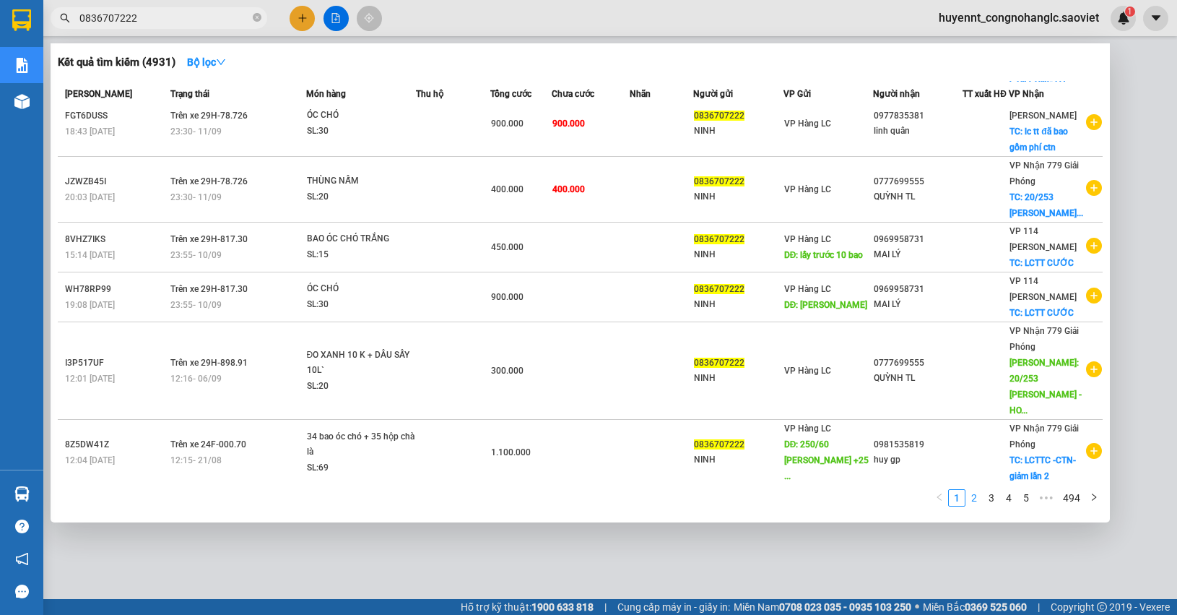
type input "0836707222"
click at [979, 497] on link "2" at bounding box center [974, 498] width 16 height 16
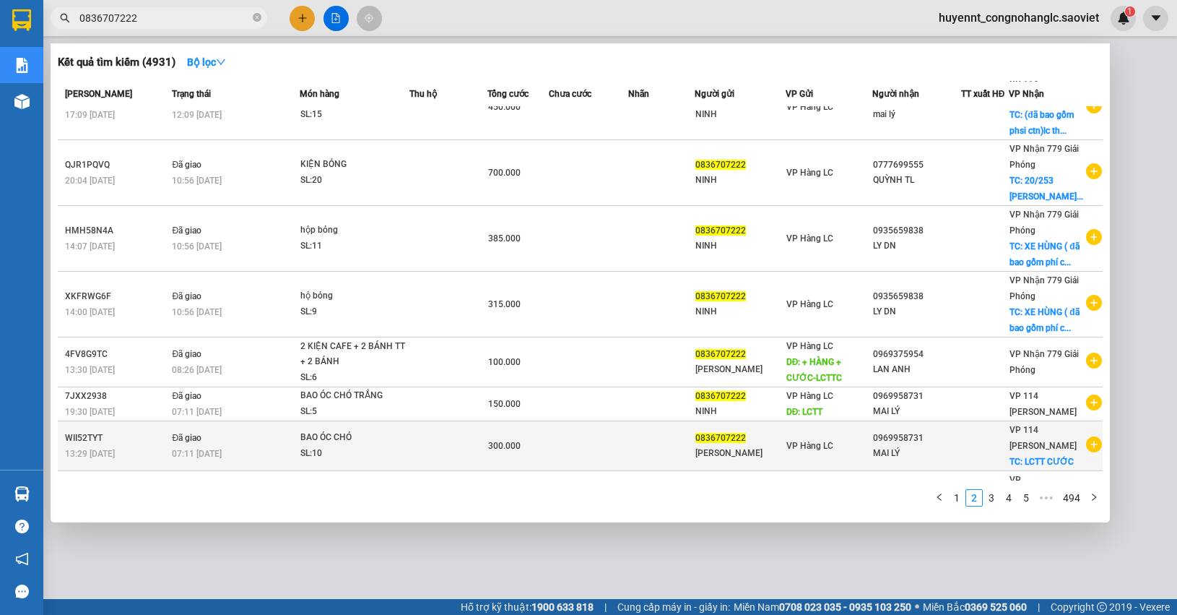
scroll to position [0, 0]
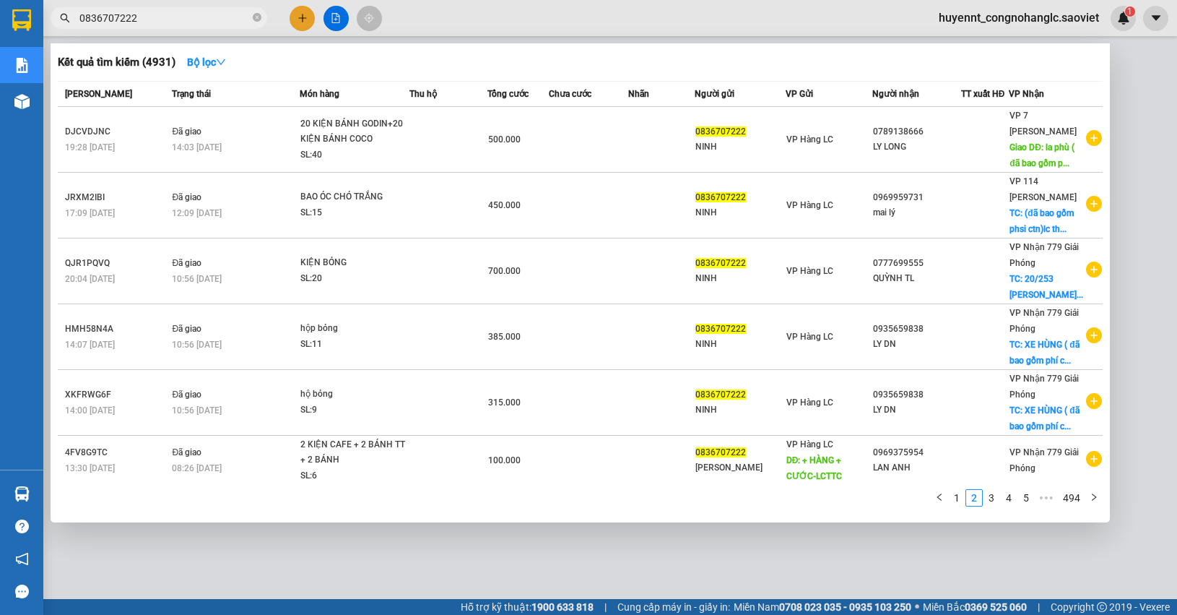
drag, startPoint x: 994, startPoint y: 495, endPoint x: 1001, endPoint y: 486, distance: 11.3
click at [994, 495] on link "3" at bounding box center [992, 498] width 16 height 16
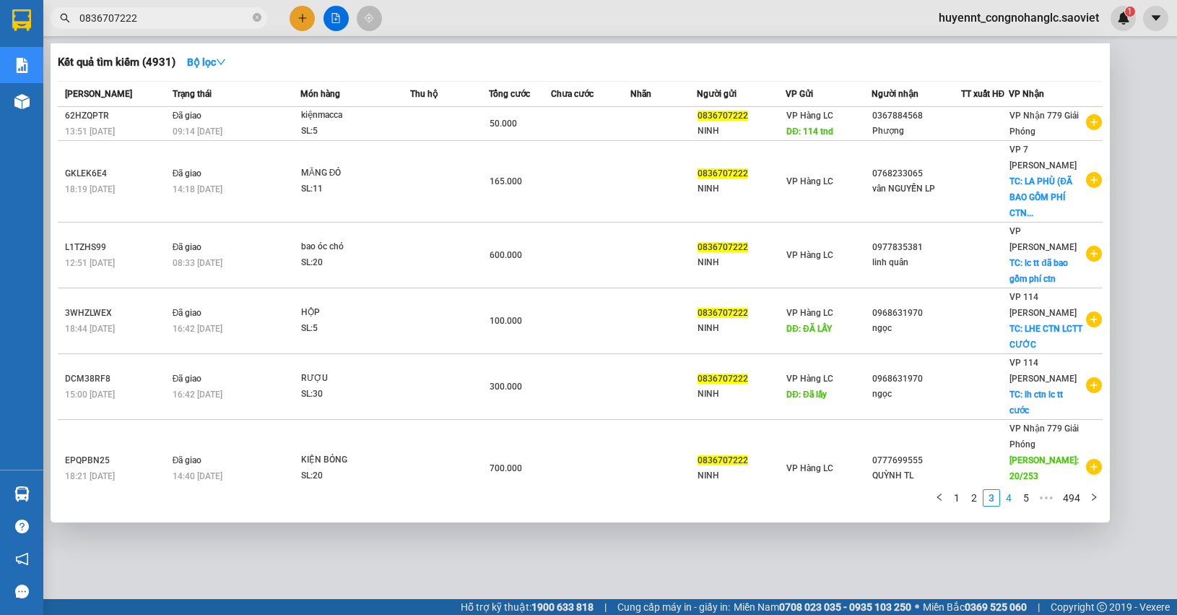
click at [1015, 497] on link "4" at bounding box center [1009, 498] width 16 height 16
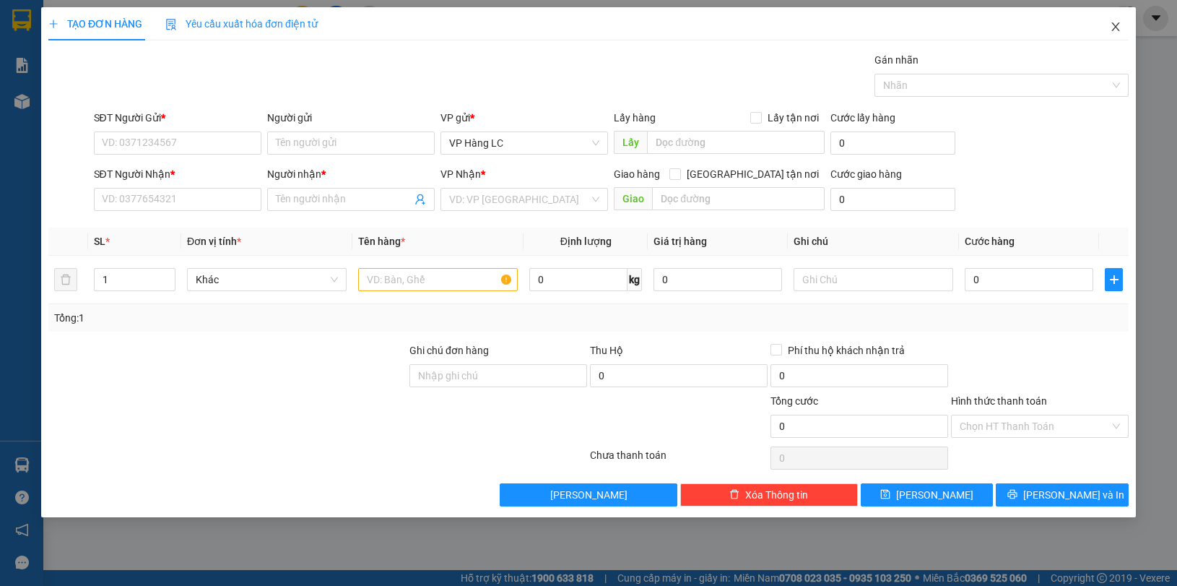
click at [1119, 30] on icon "close" at bounding box center [1116, 27] width 12 height 12
